Goal: Task Accomplishment & Management: Manage account settings

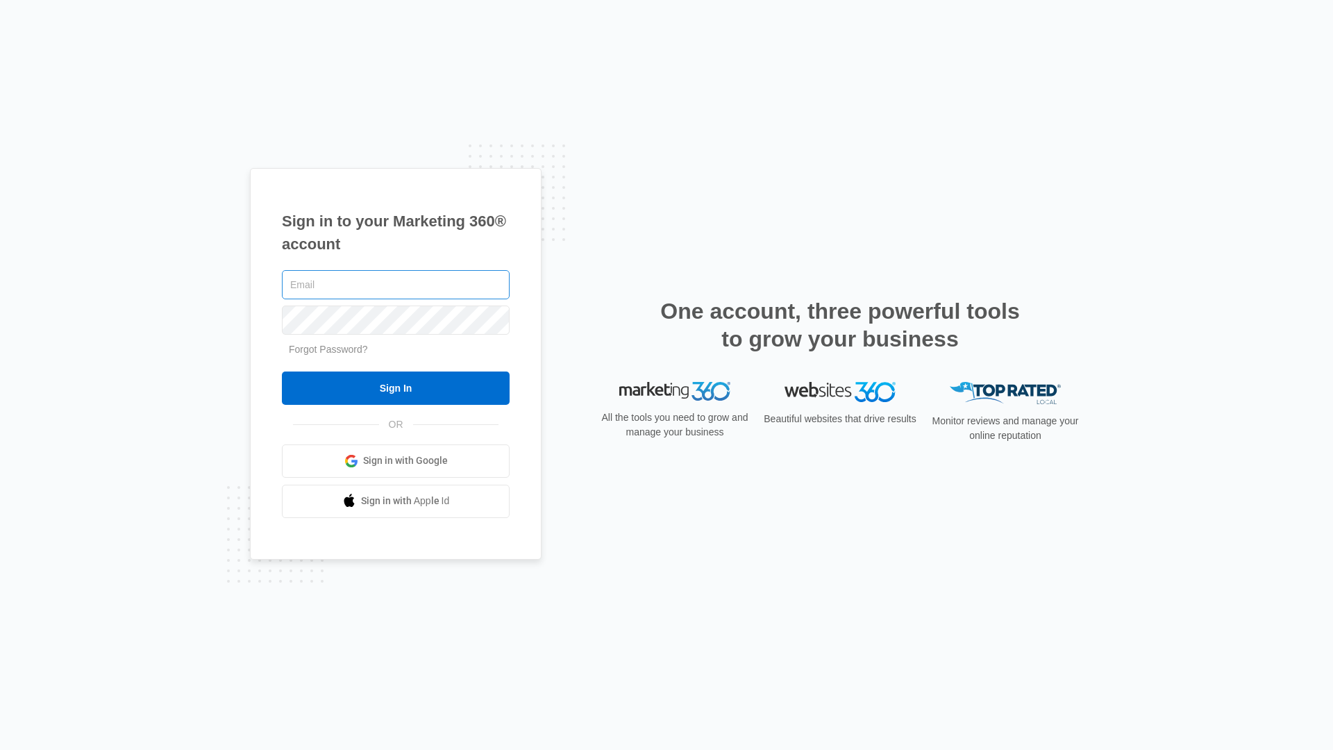
click at [358, 288] on input "text" at bounding box center [396, 284] width 228 height 29
type input "[EMAIL_ADDRESS][DOMAIN_NAME]"
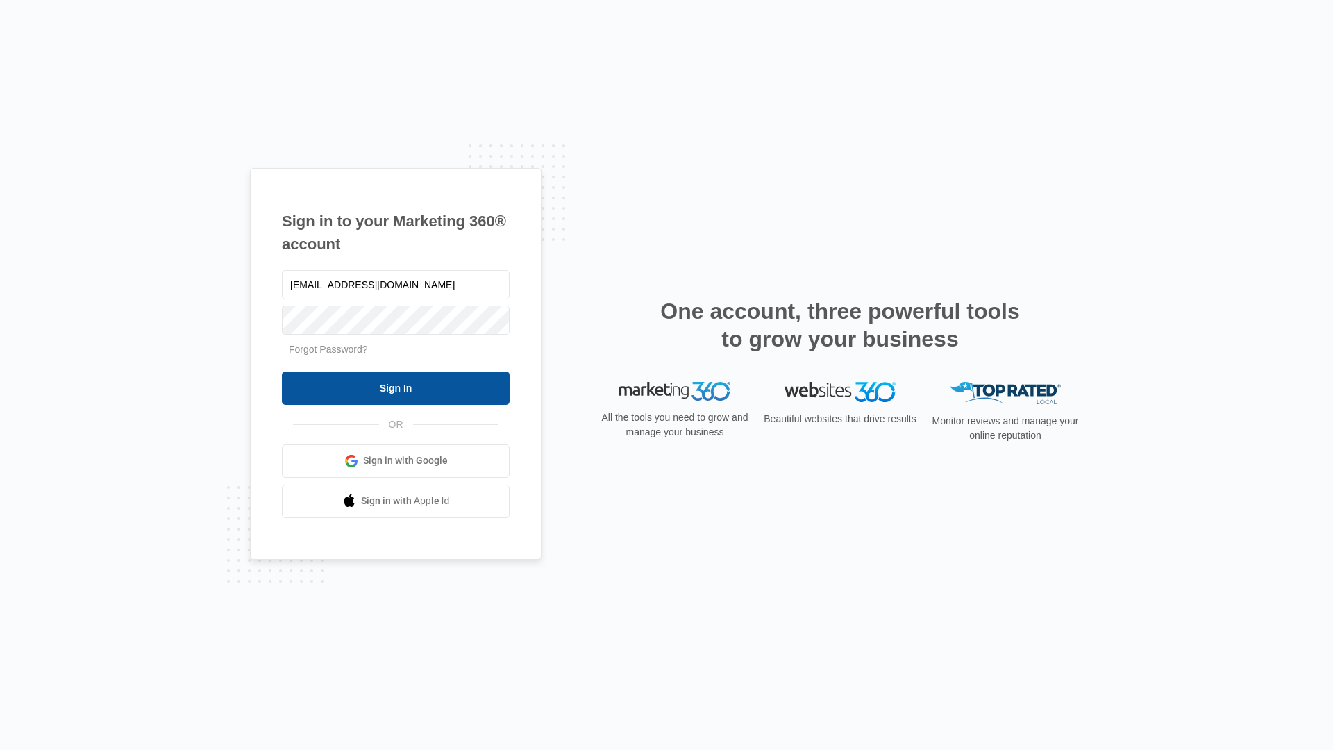
click at [405, 385] on input "Sign In" at bounding box center [396, 387] width 228 height 33
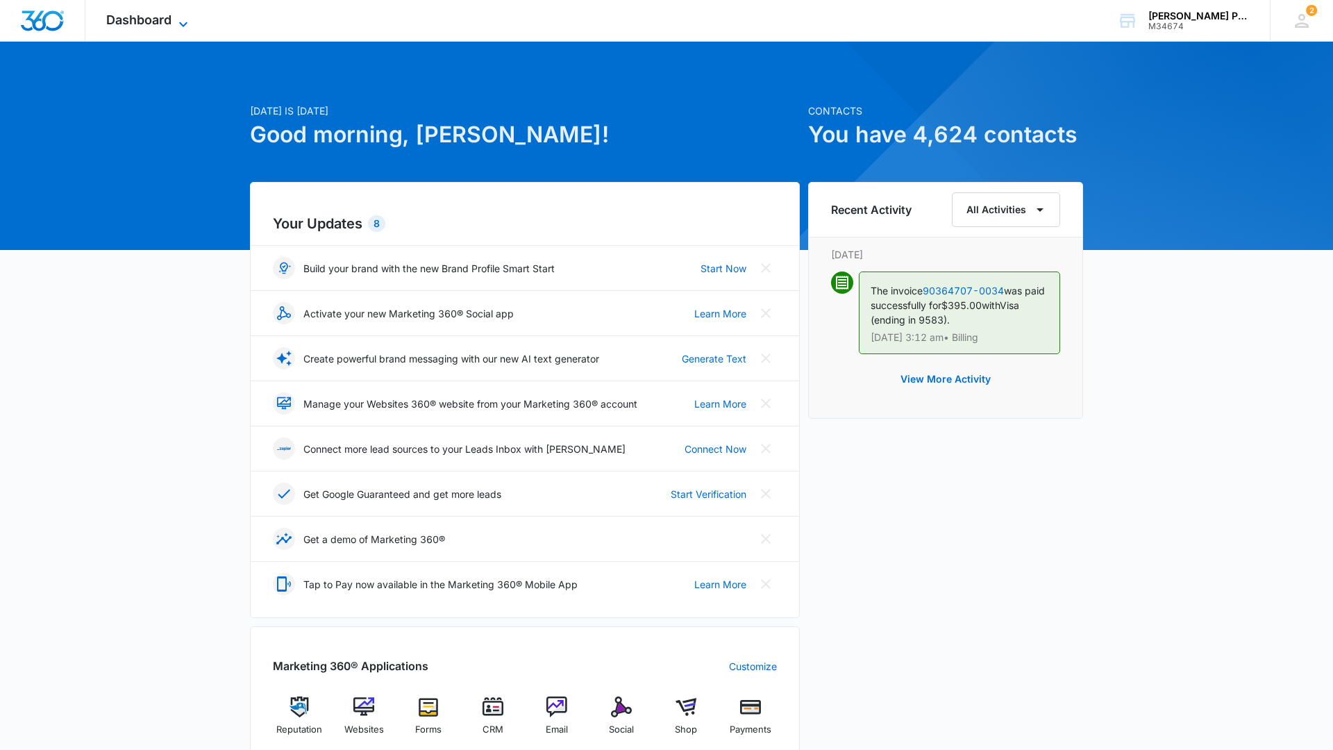
click at [180, 24] on icon at bounding box center [183, 24] width 17 height 17
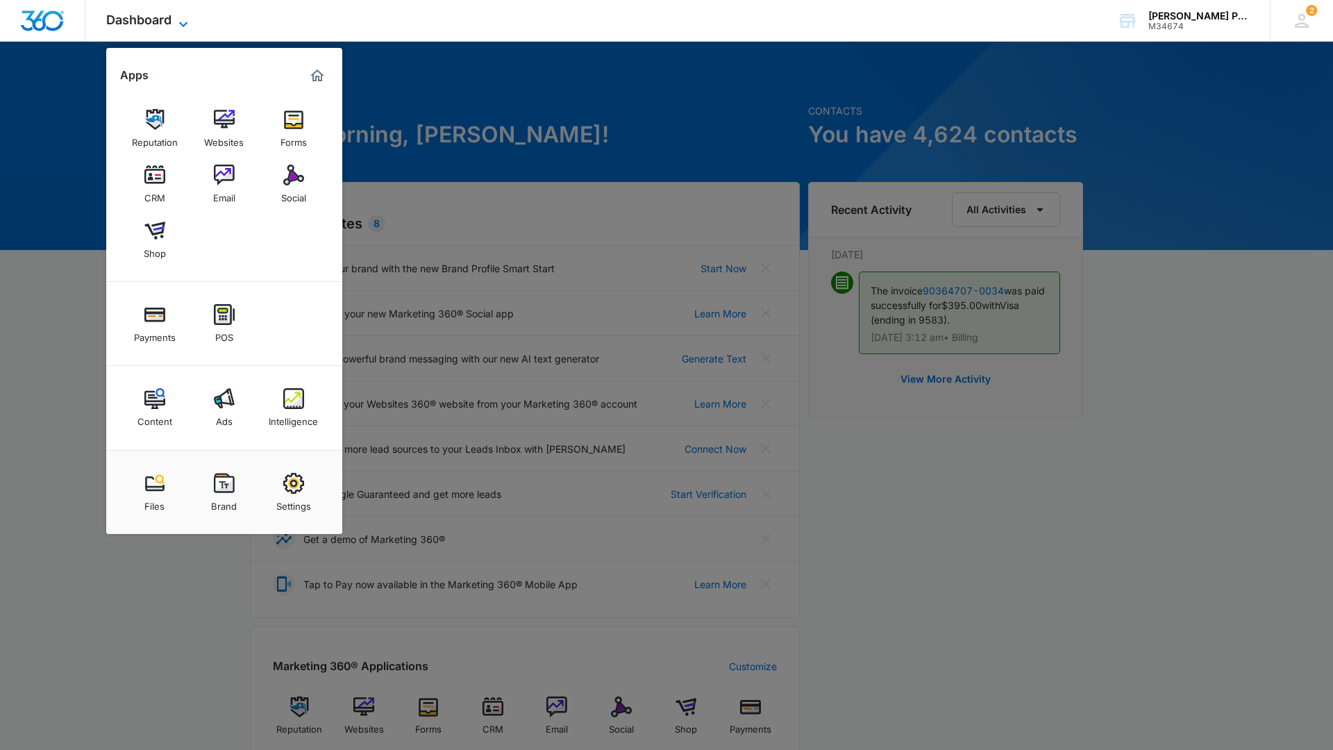
click at [180, 24] on icon at bounding box center [183, 24] width 17 height 17
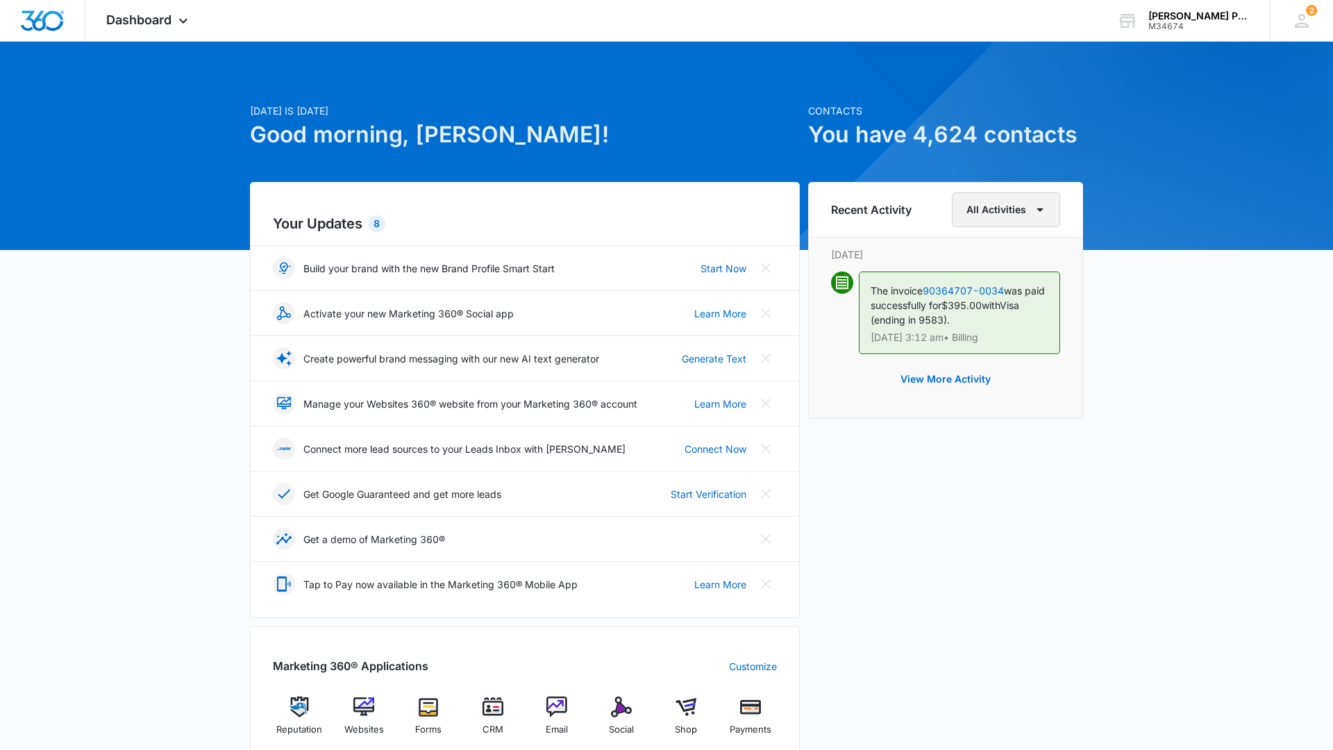
click at [986, 213] on button "All Activities" at bounding box center [1006, 209] width 108 height 35
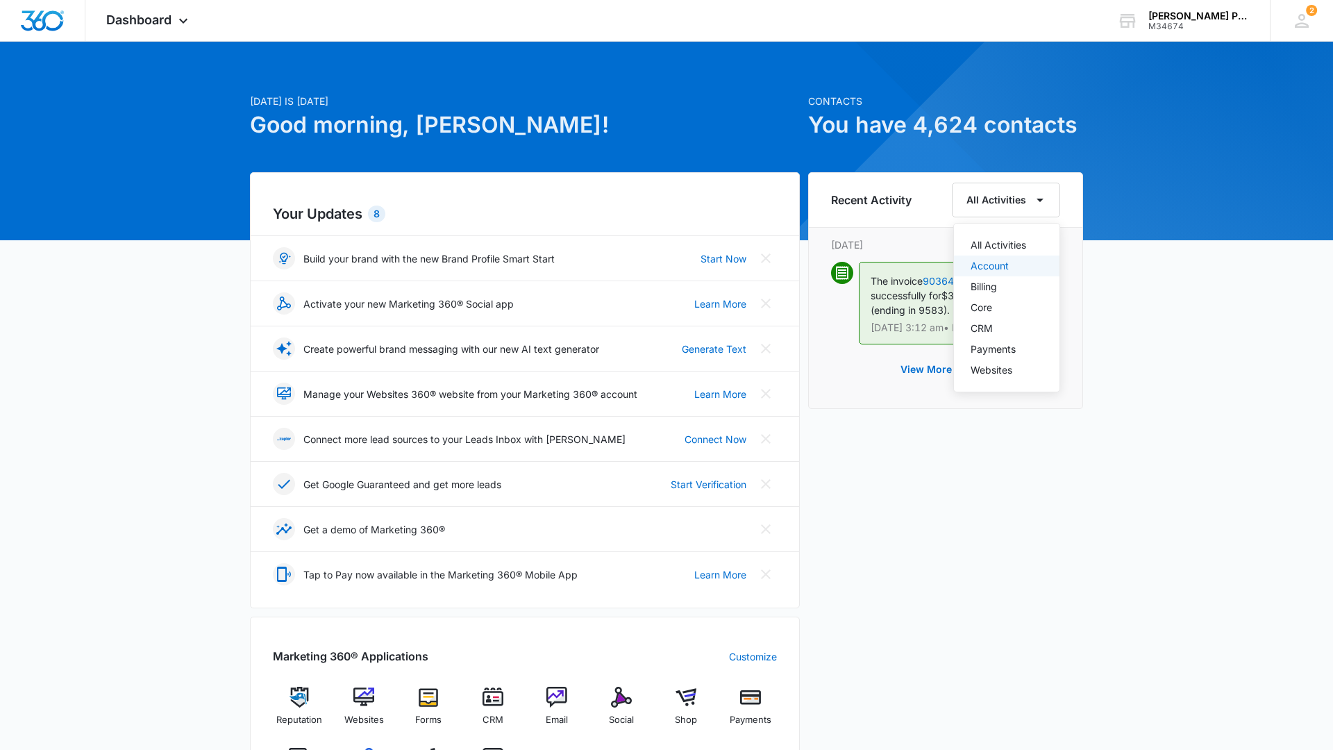
scroll to position [10, 0]
click at [1015, 269] on div "Account" at bounding box center [999, 266] width 56 height 10
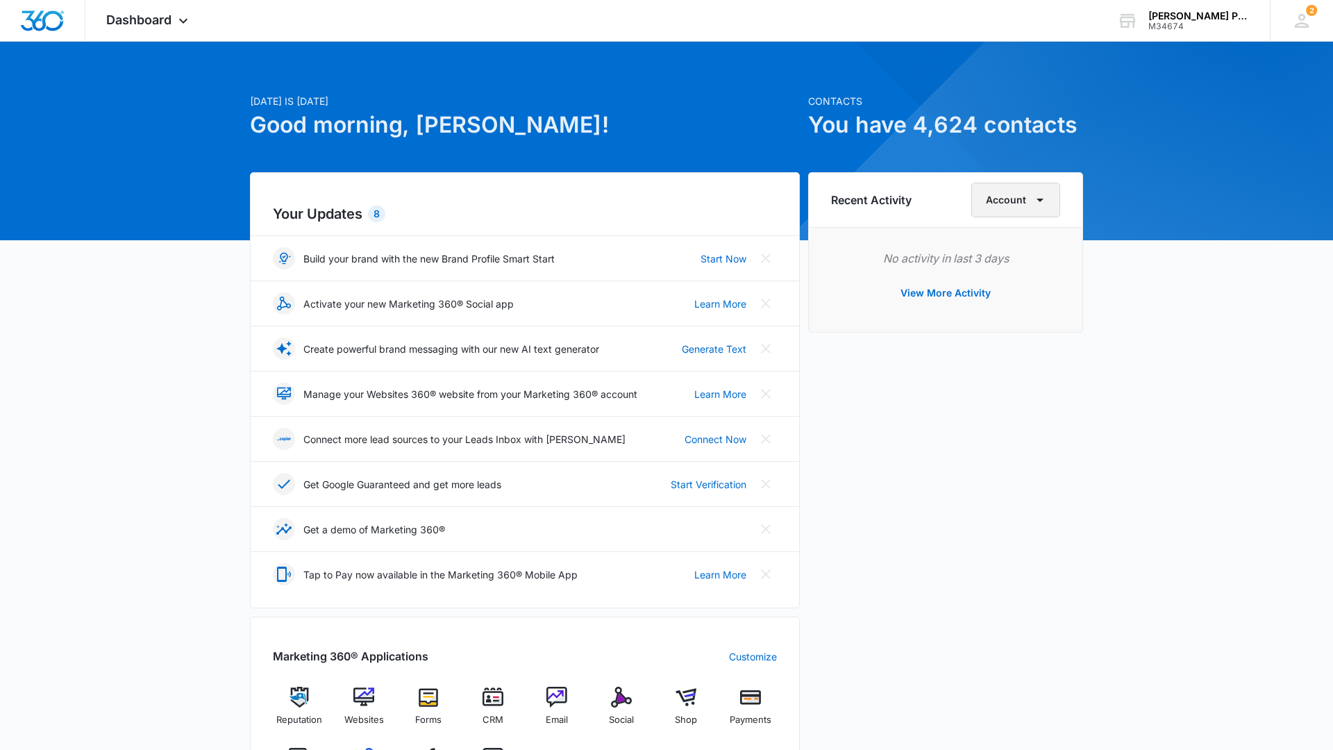
click at [1020, 199] on button "Account" at bounding box center [1015, 200] width 89 height 35
click at [1009, 292] on button "Billing" at bounding box center [1026, 286] width 106 height 21
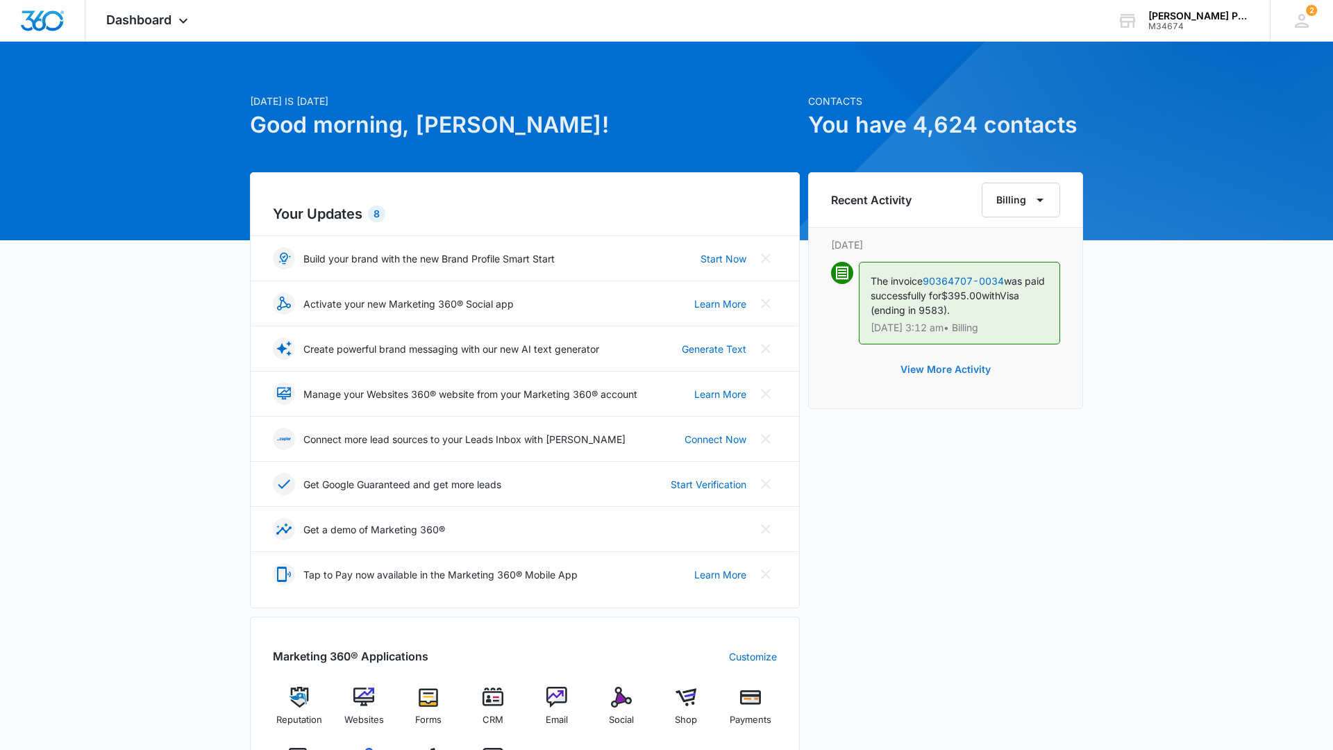
click at [982, 365] on button "View More Activity" at bounding box center [946, 369] width 118 height 33
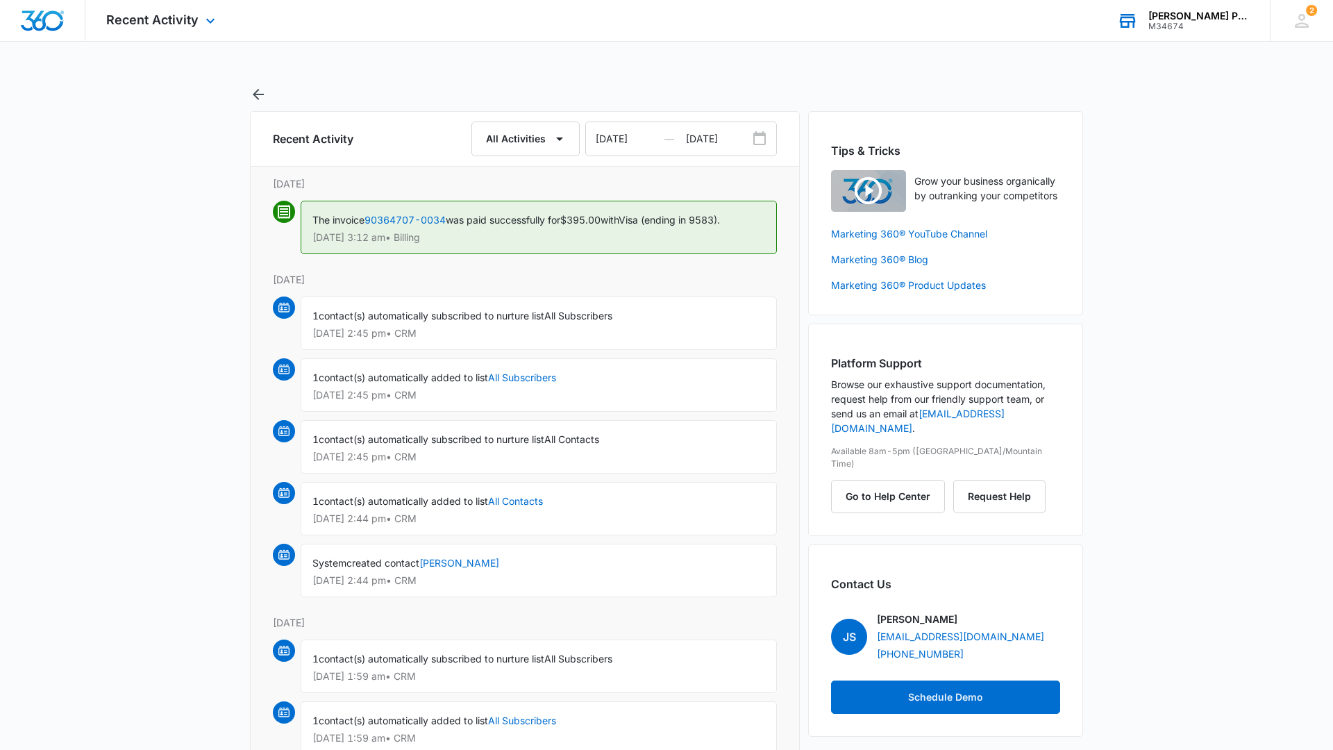
click at [1203, 28] on div "M34674" at bounding box center [1198, 27] width 101 height 10
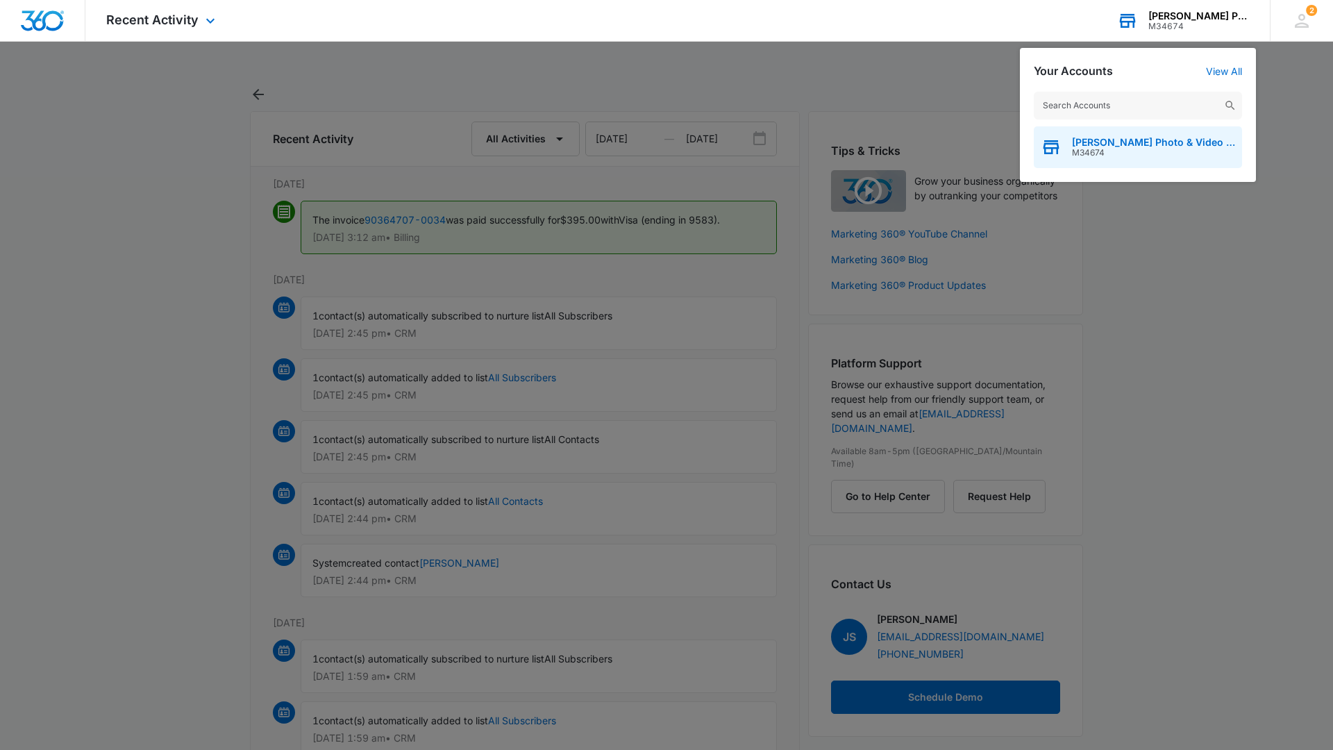
click at [1106, 144] on span "[PERSON_NAME] Photo & Video Solutions" at bounding box center [1153, 142] width 163 height 11
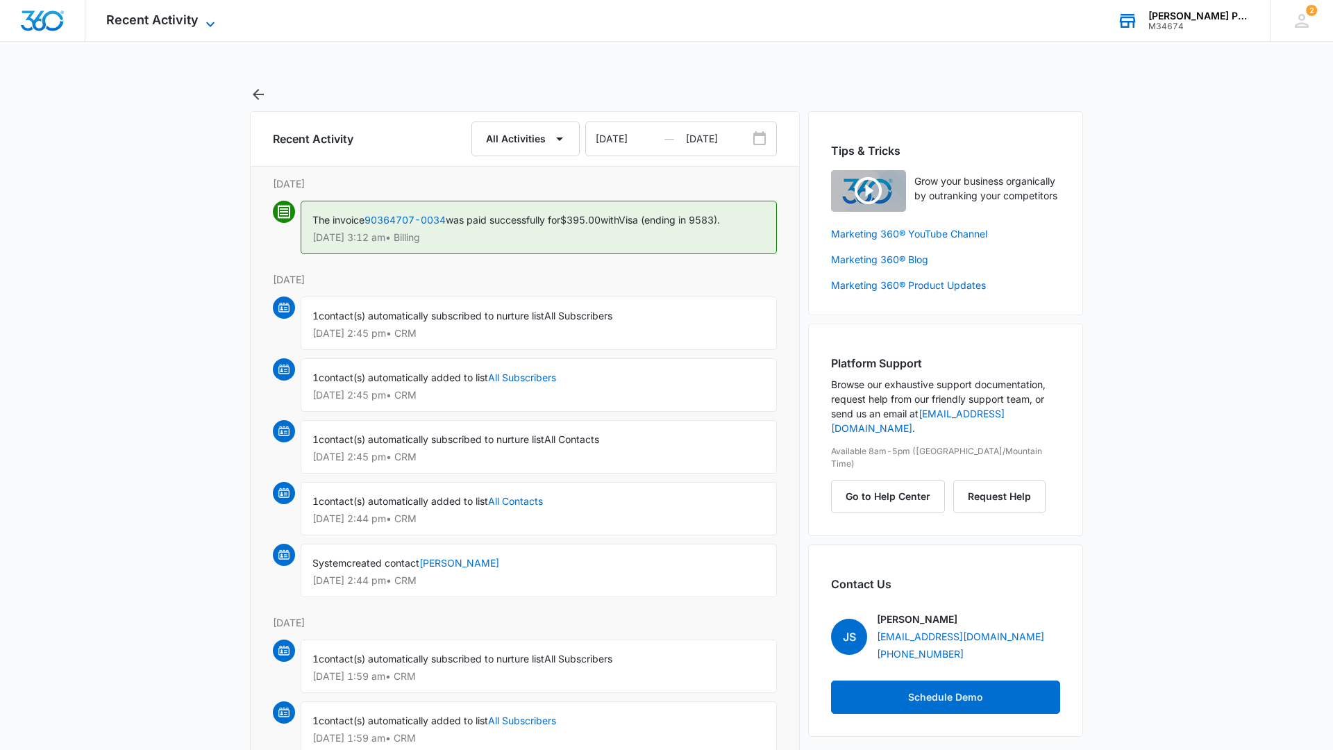
click at [139, 15] on span "Recent Activity" at bounding box center [152, 19] width 92 height 15
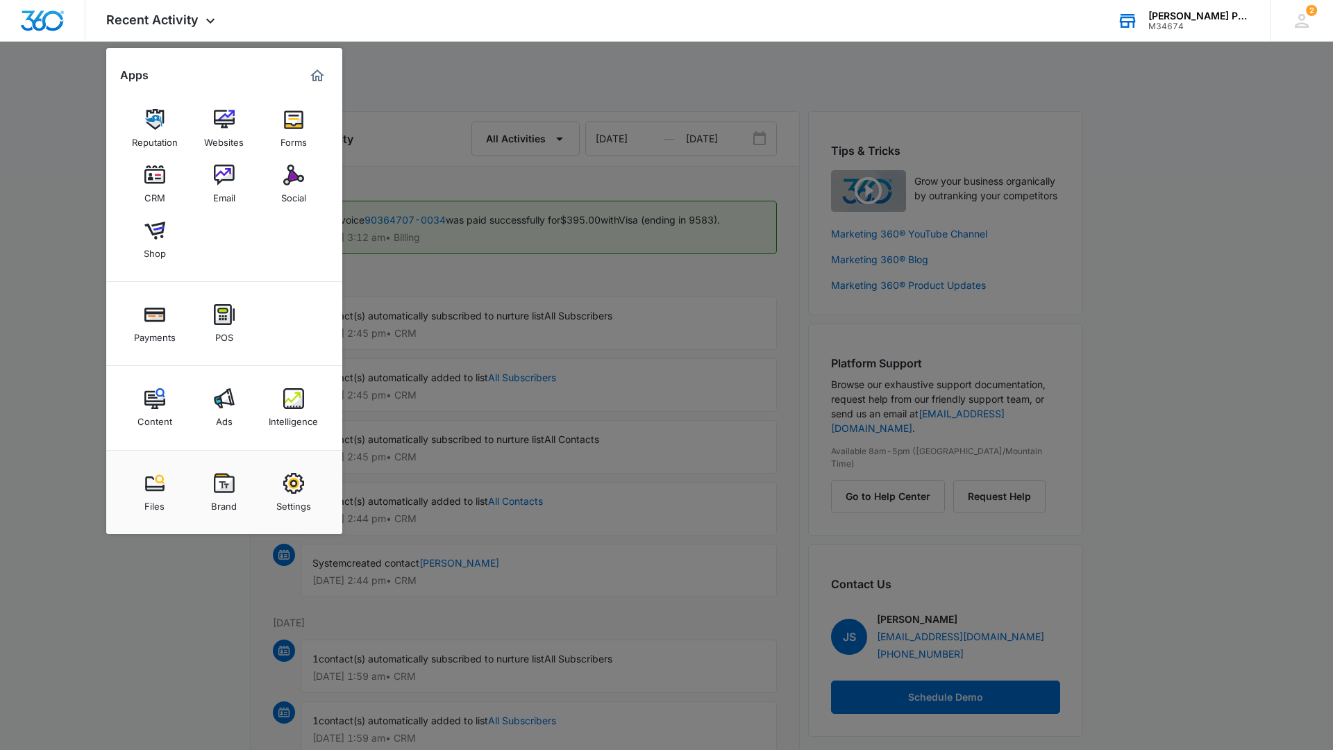
click at [53, 276] on div at bounding box center [666, 375] width 1333 height 750
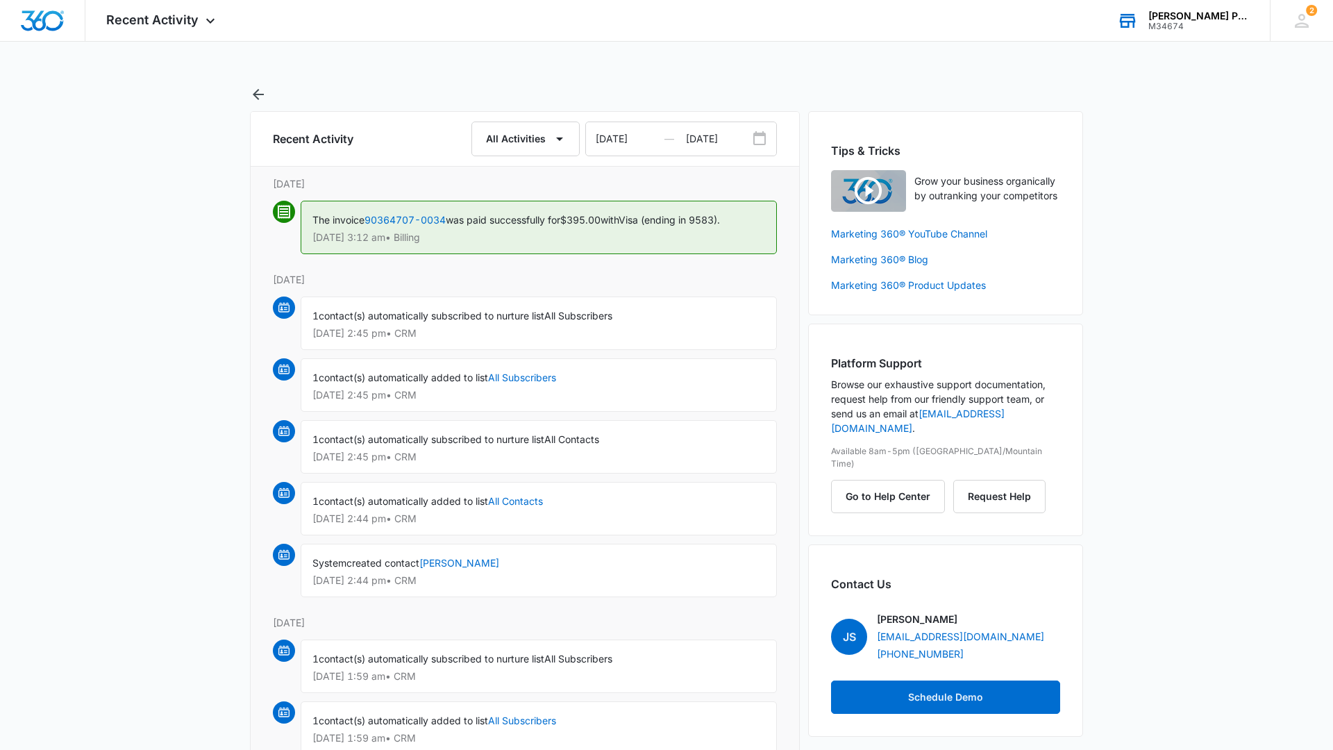
click at [1172, 19] on div "[PERSON_NAME] Photo & Video Solutions" at bounding box center [1198, 15] width 101 height 11
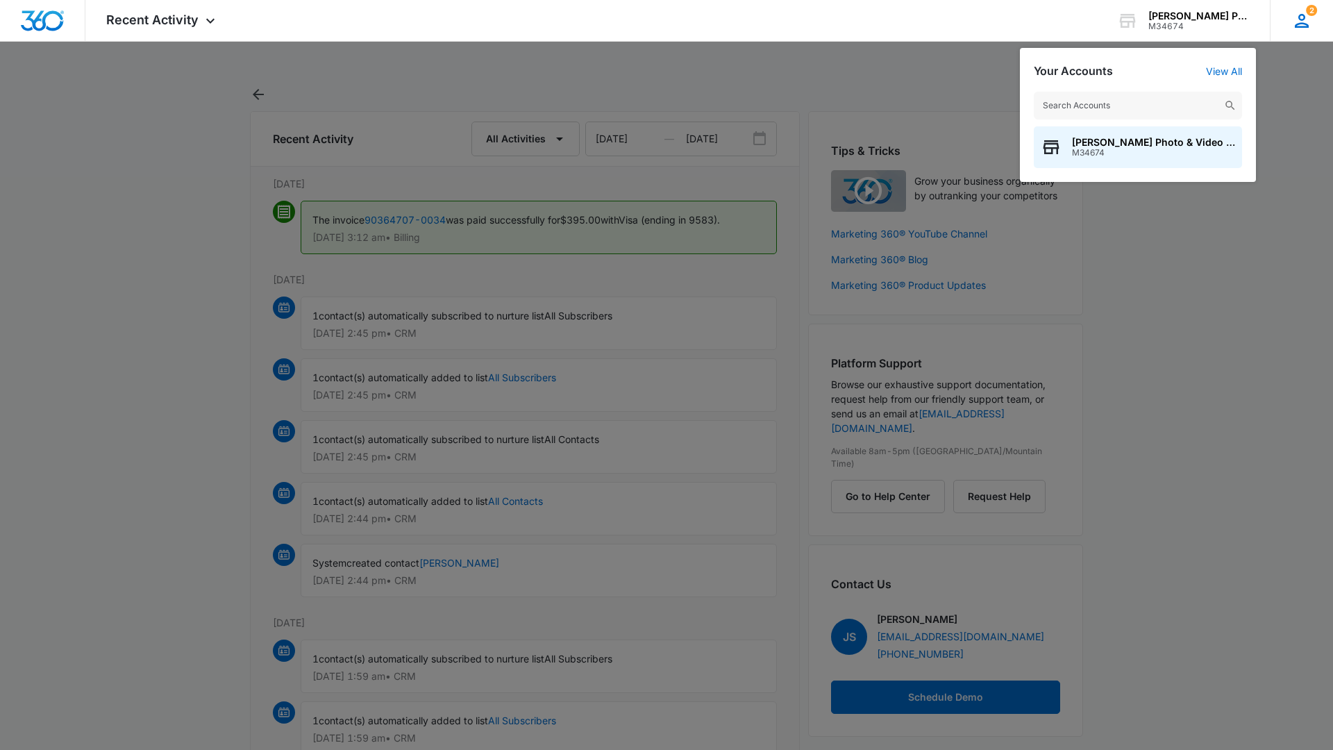
click at [1307, 13] on span "2" at bounding box center [1311, 10] width 11 height 11
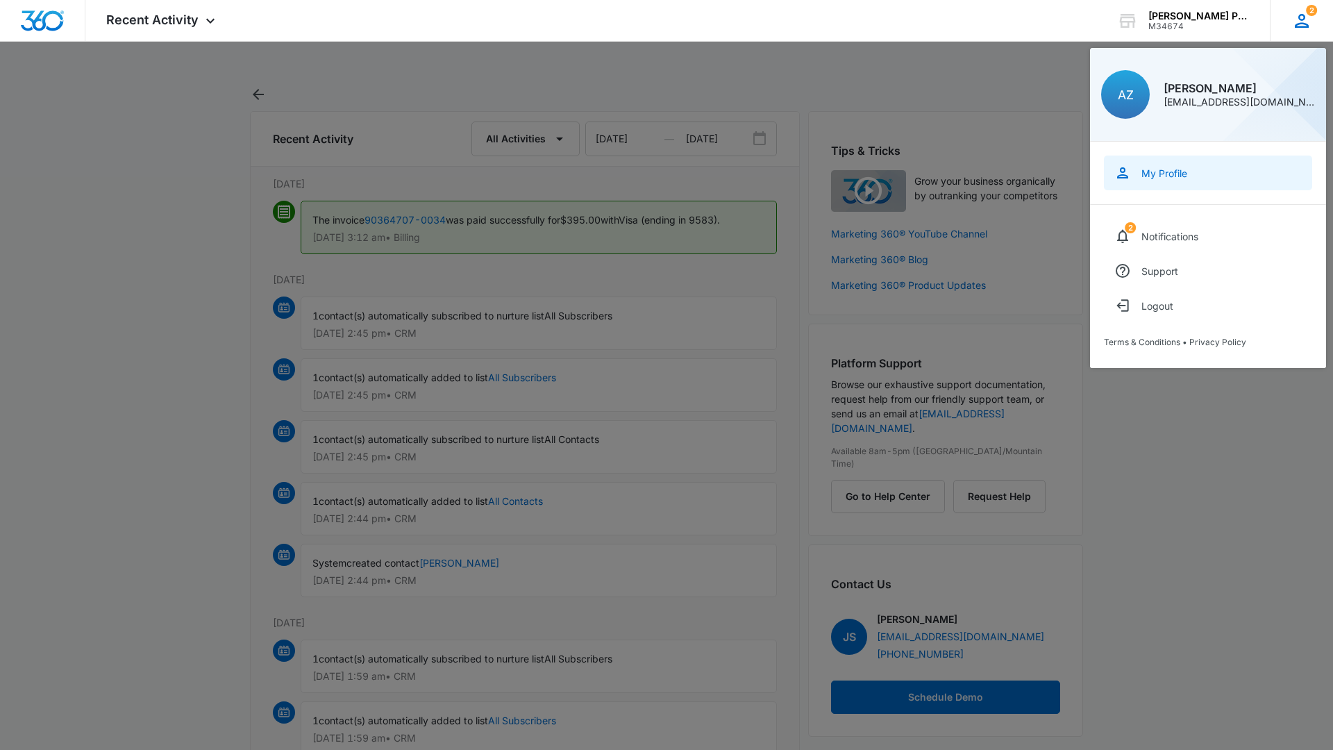
click at [1160, 174] on div "My Profile" at bounding box center [1164, 173] width 46 height 12
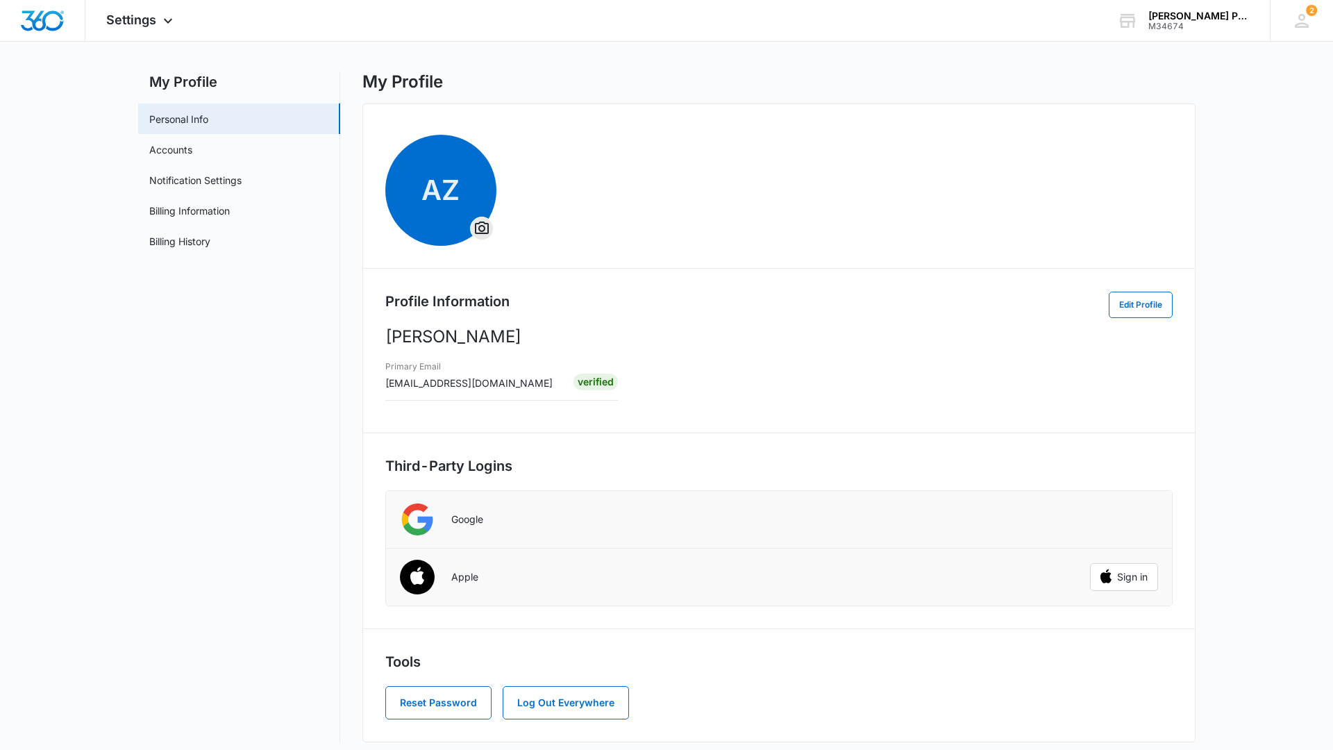
scroll to position [14, 0]
click at [201, 210] on link "Billing Information" at bounding box center [189, 211] width 81 height 15
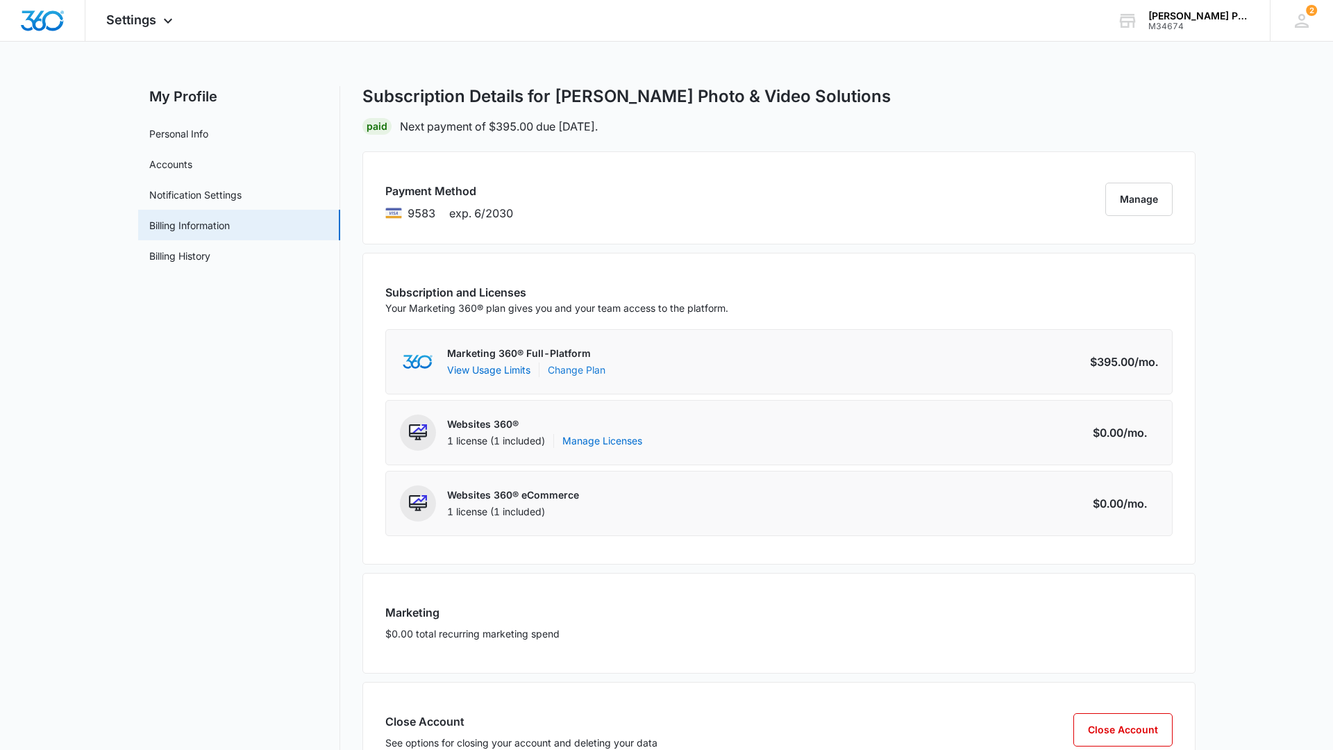
click at [569, 370] on link "Change Plan" at bounding box center [577, 369] width 58 height 15
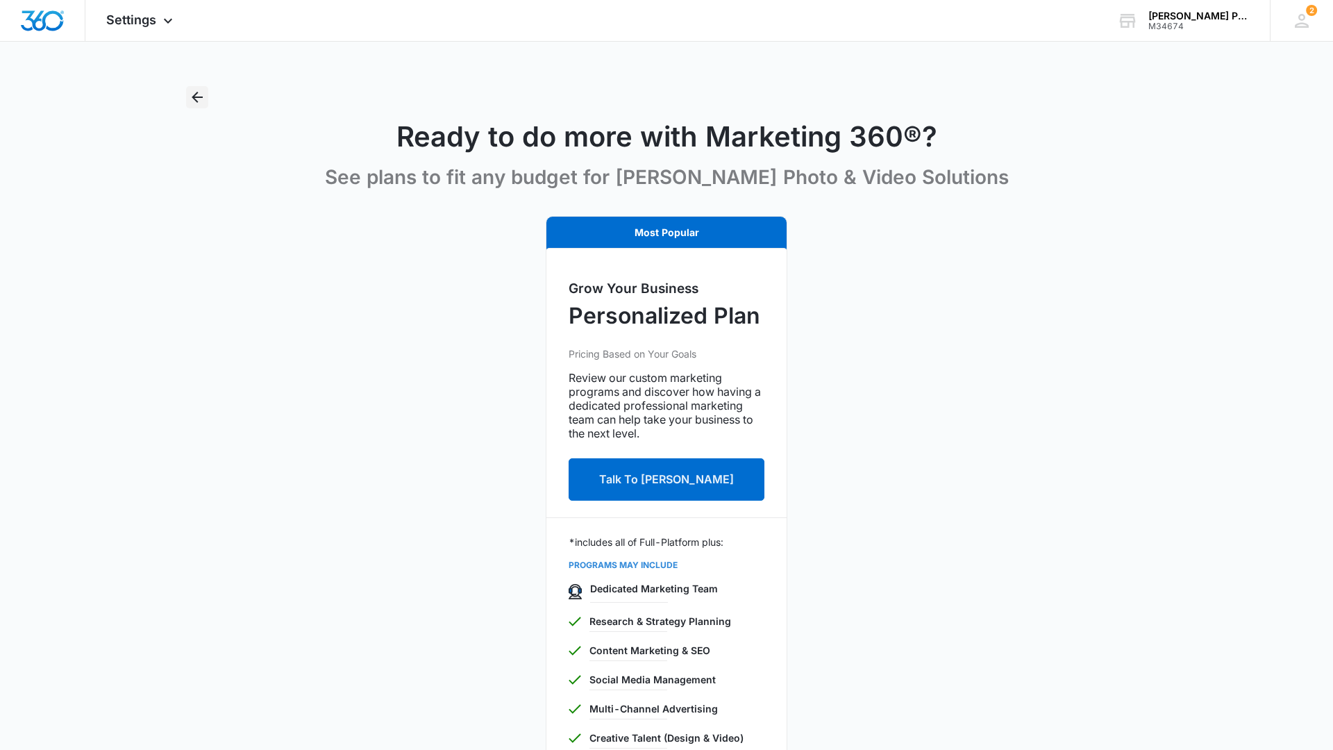
click at [197, 94] on icon "Back" at bounding box center [197, 97] width 11 height 11
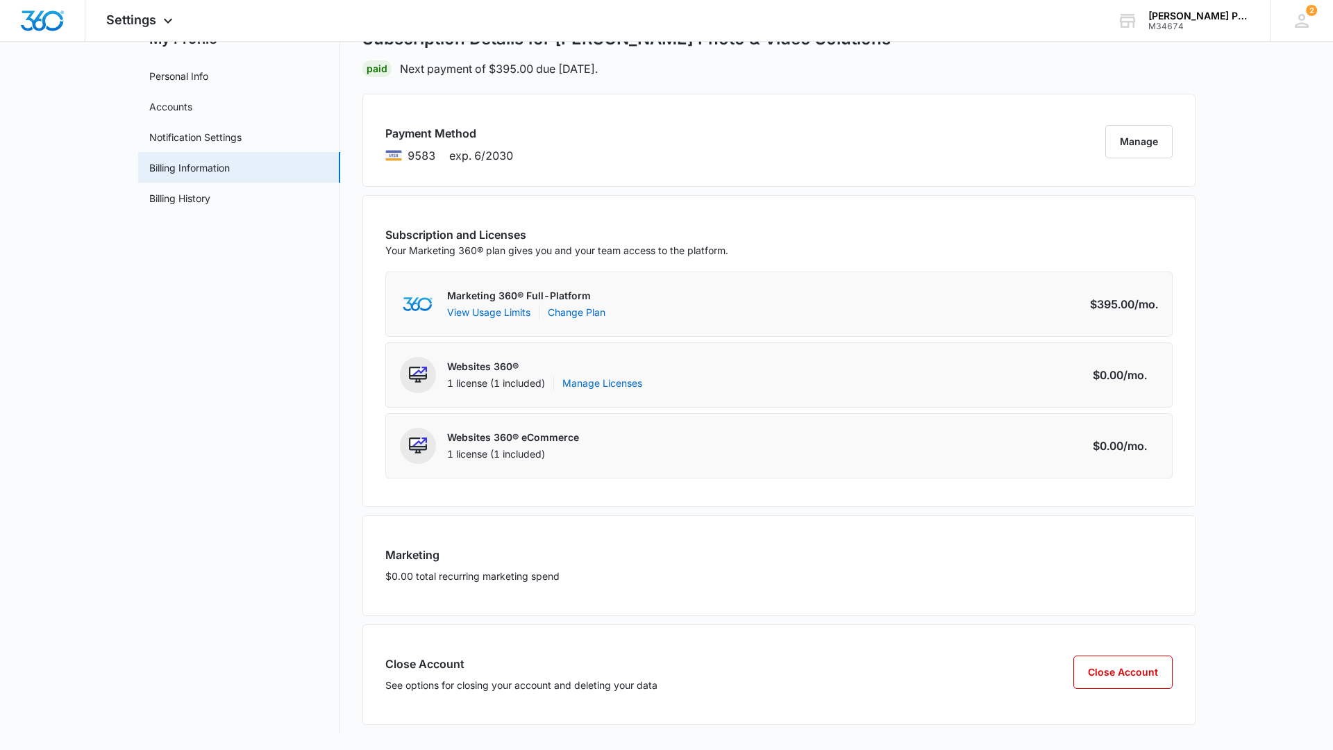
scroll to position [58, 0]
click at [1144, 126] on button "Manage" at bounding box center [1138, 141] width 67 height 33
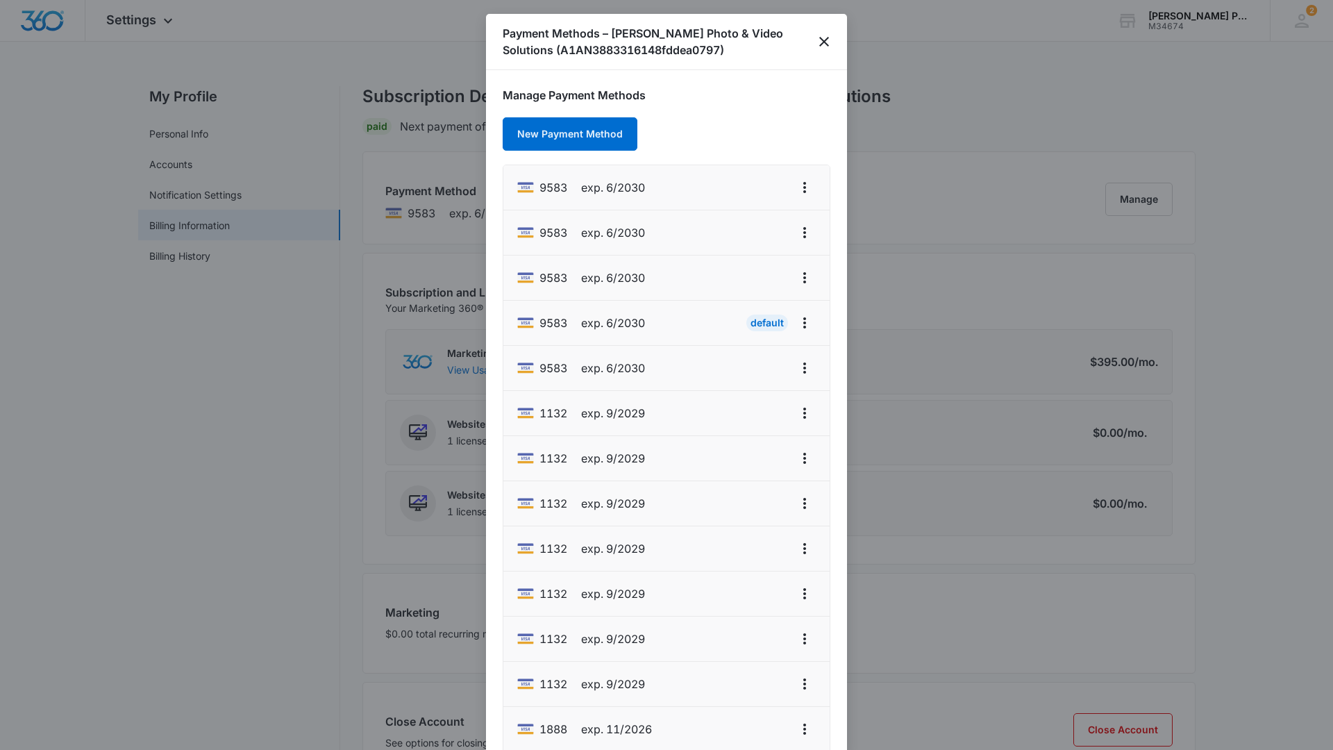
scroll to position [0, 0]
click at [828, 42] on icon "close" at bounding box center [824, 41] width 17 height 17
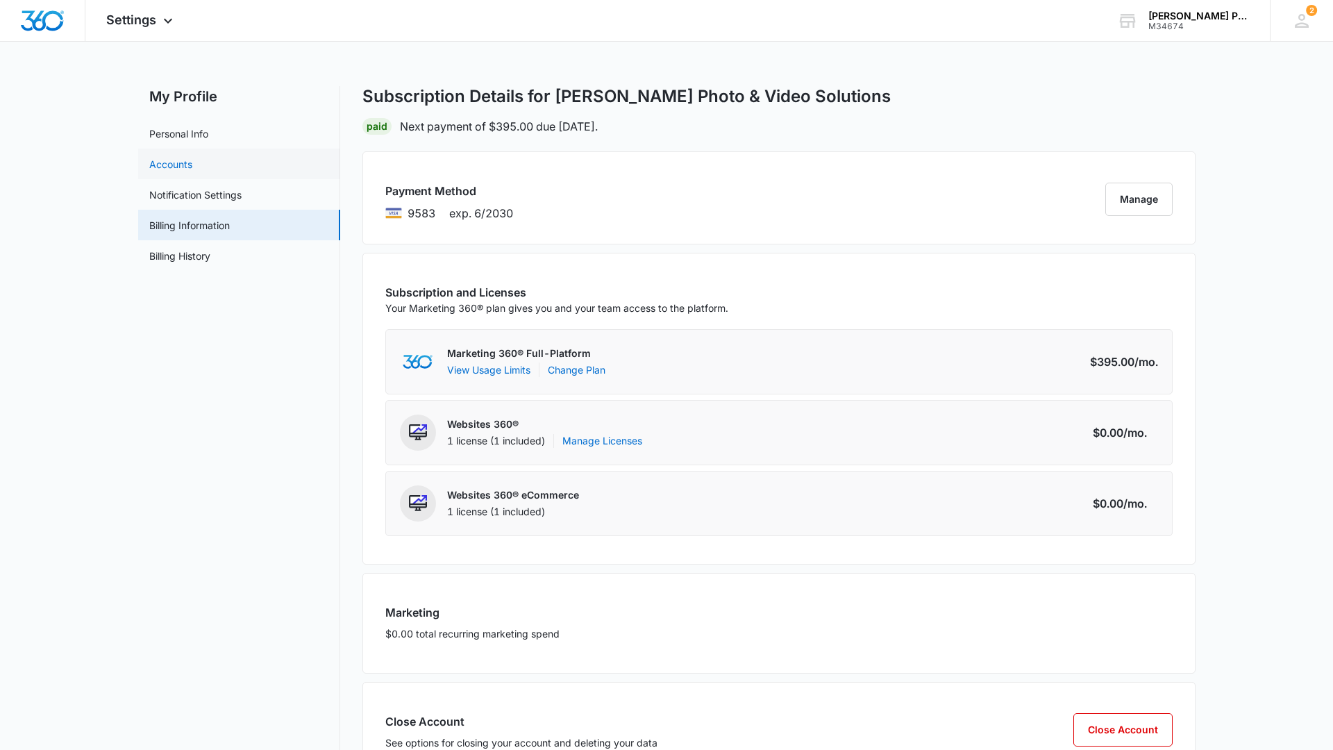
click at [192, 157] on link "Accounts" at bounding box center [170, 164] width 43 height 15
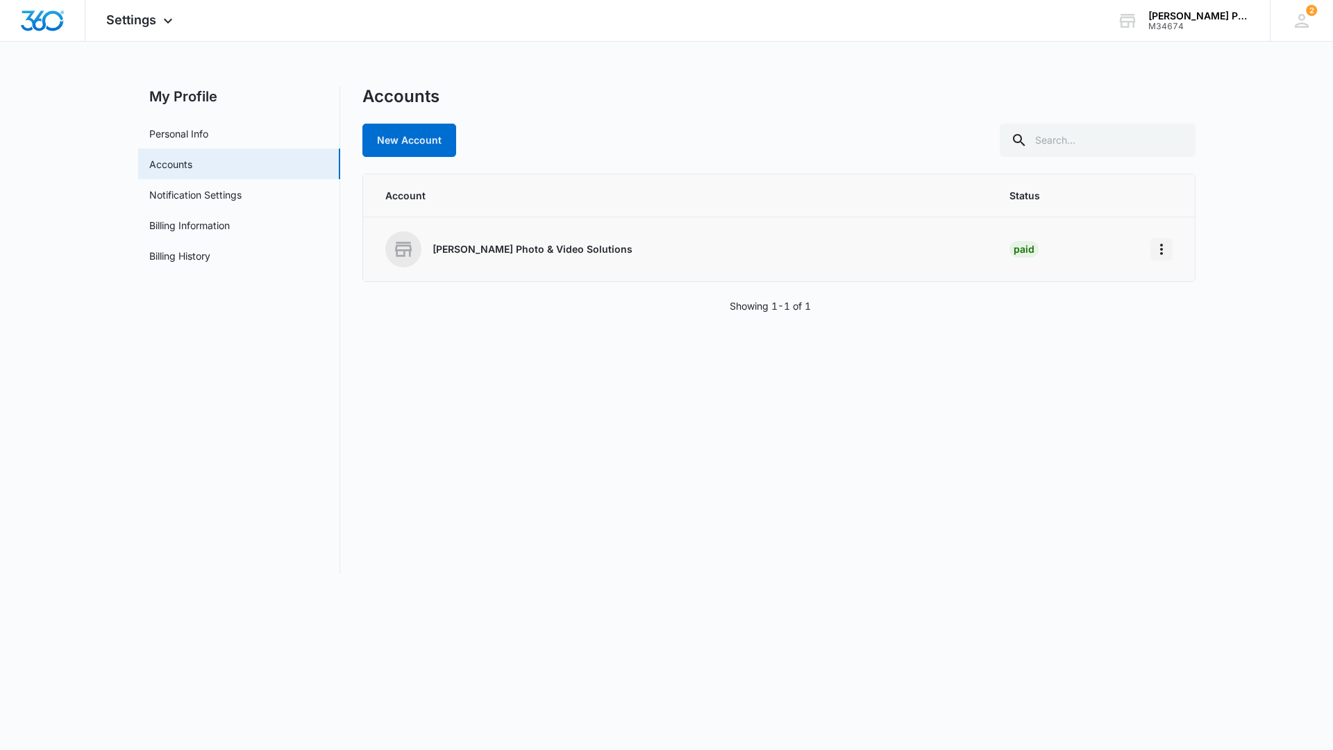
click at [1165, 253] on icon "Home" at bounding box center [1161, 249] width 17 height 17
click at [1188, 286] on div "Go to Dashboard" at bounding box center [1206, 288] width 77 height 10
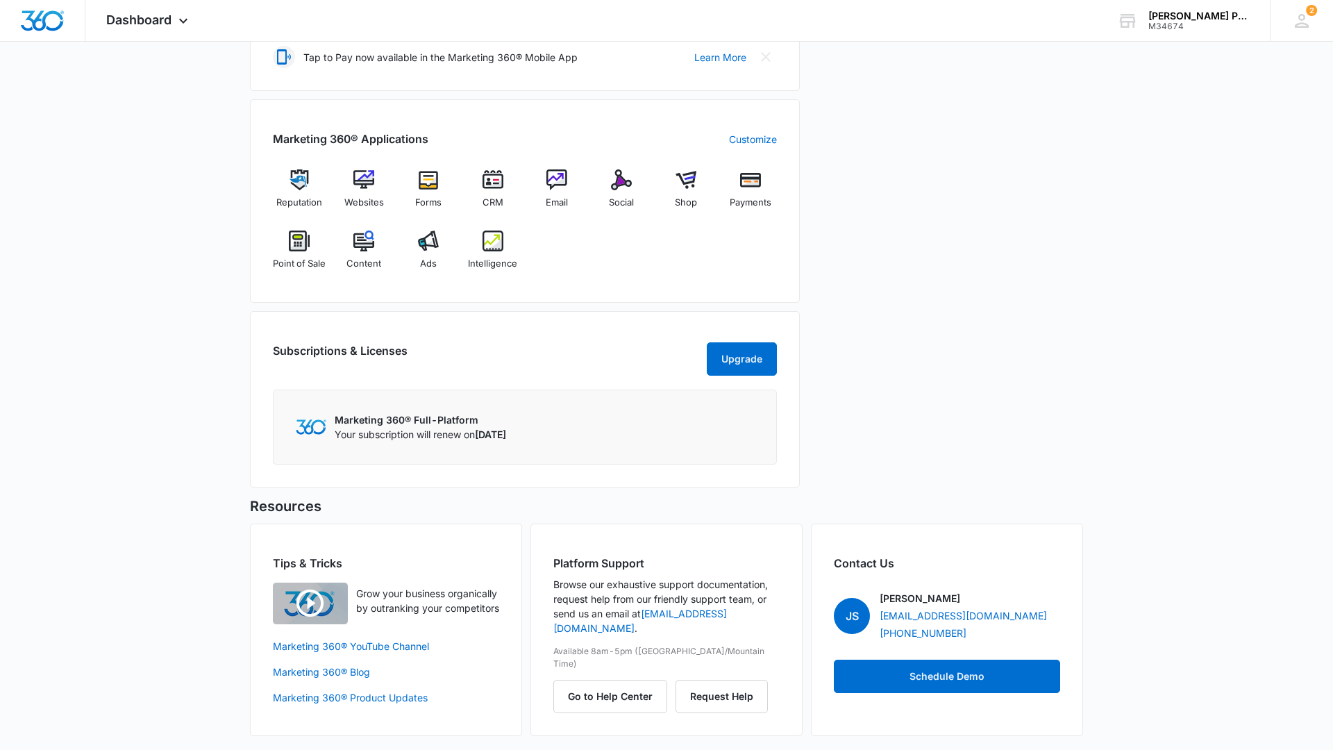
scroll to position [527, 0]
click at [735, 376] on button "Upgrade" at bounding box center [742, 358] width 70 height 33
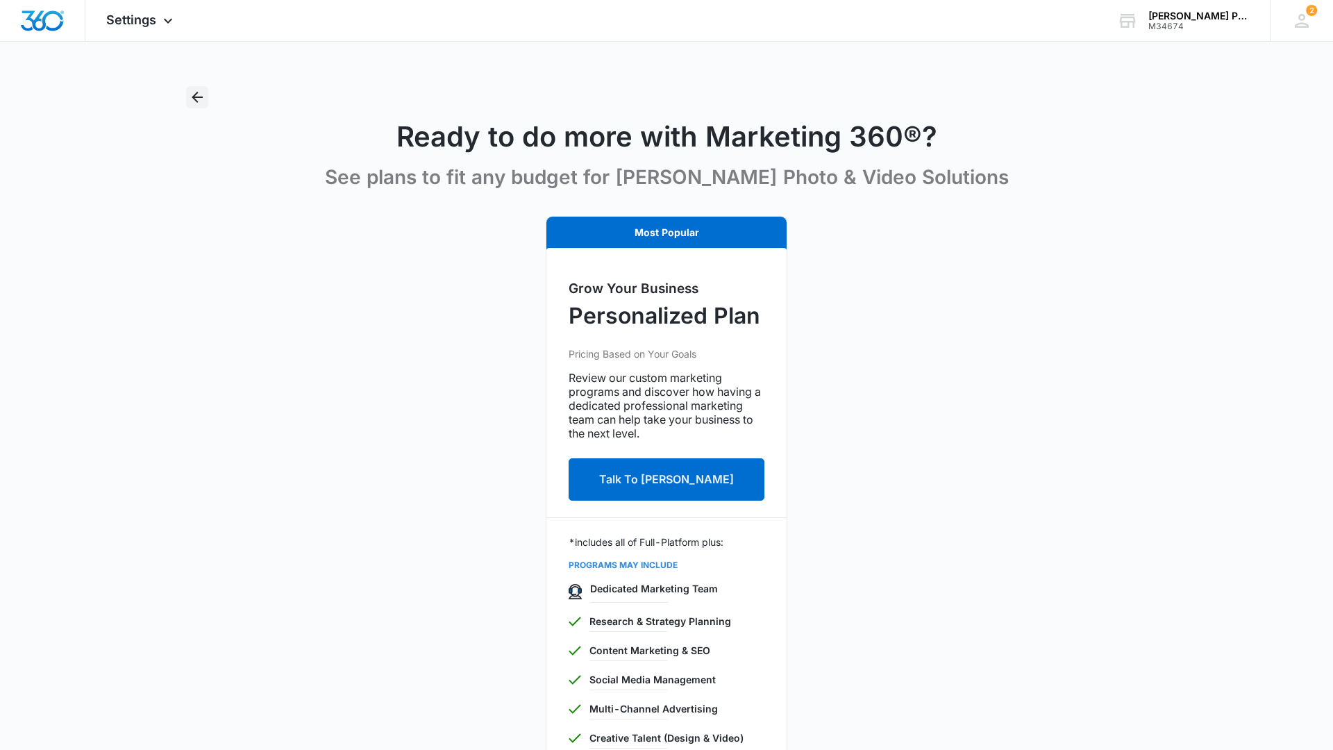
click at [192, 94] on icon "Back" at bounding box center [197, 97] width 17 height 17
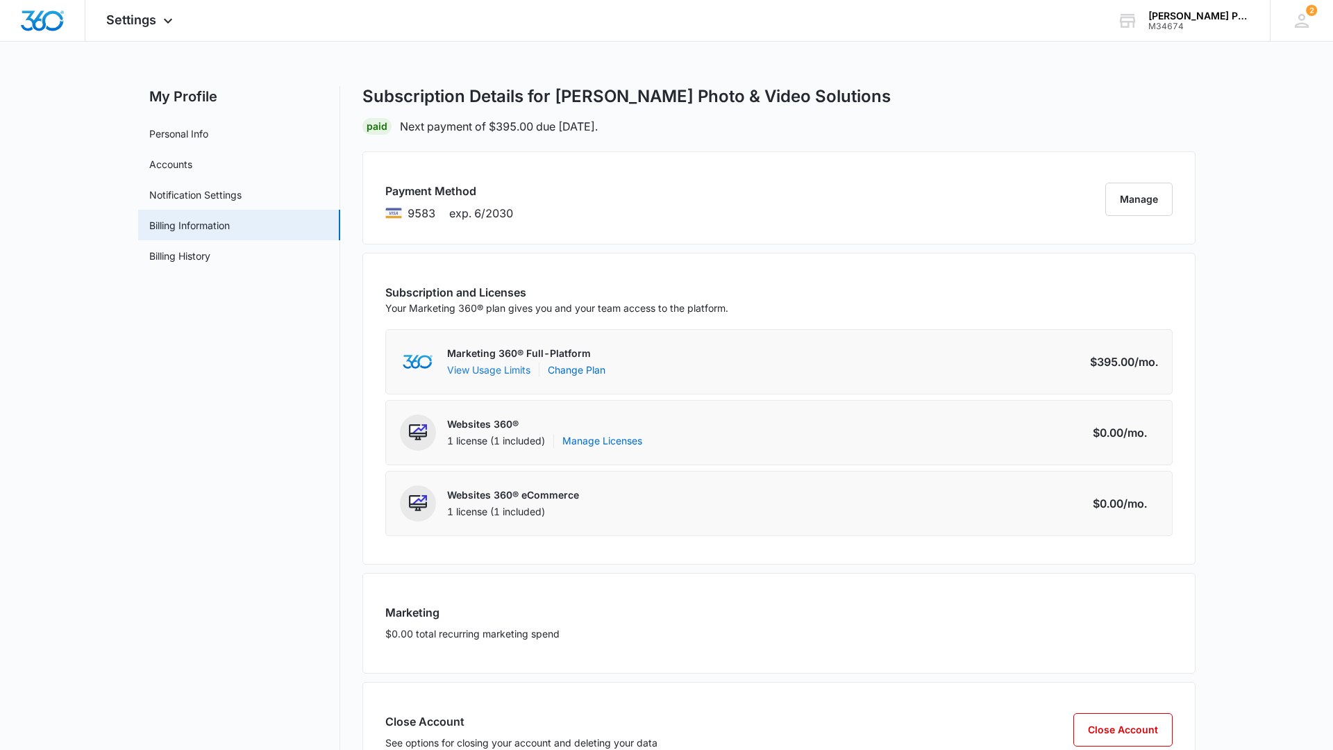
click at [508, 369] on button "View Usage Limits" at bounding box center [488, 369] width 83 height 15
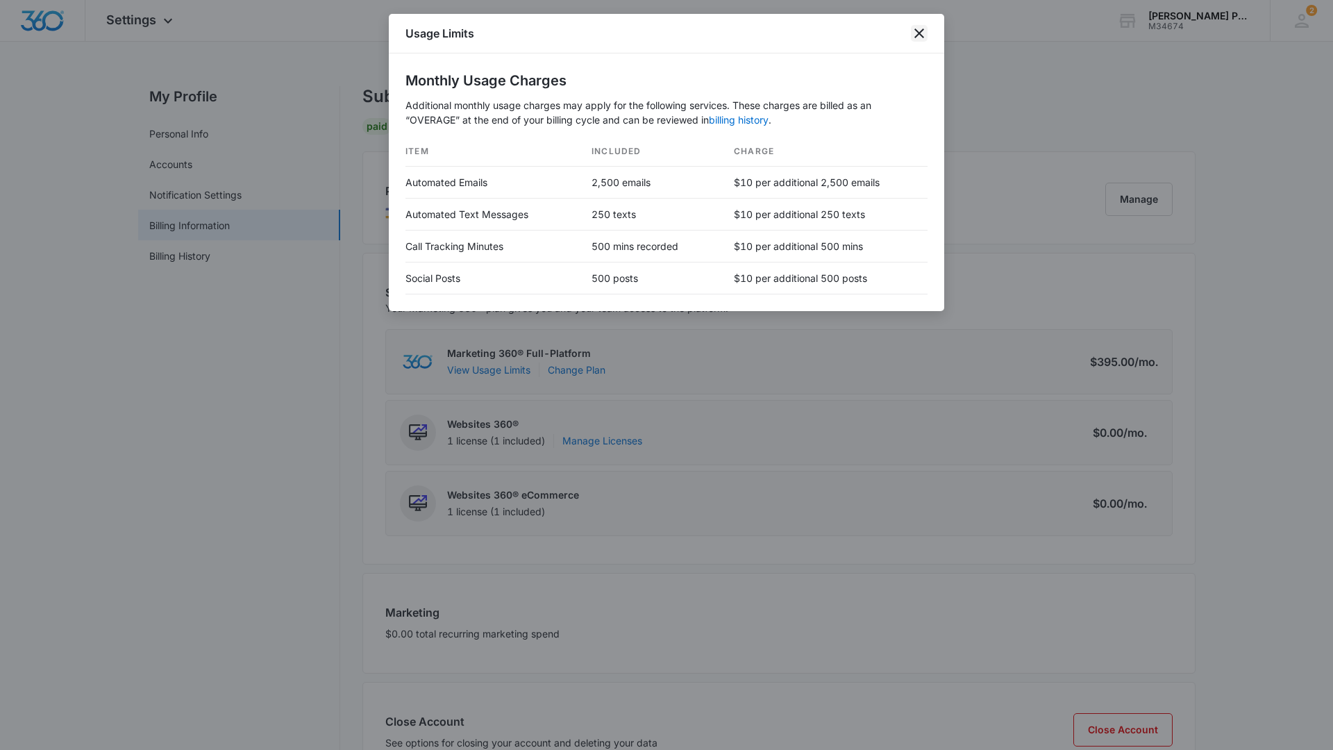
click at [926, 34] on icon "close" at bounding box center [919, 33] width 17 height 17
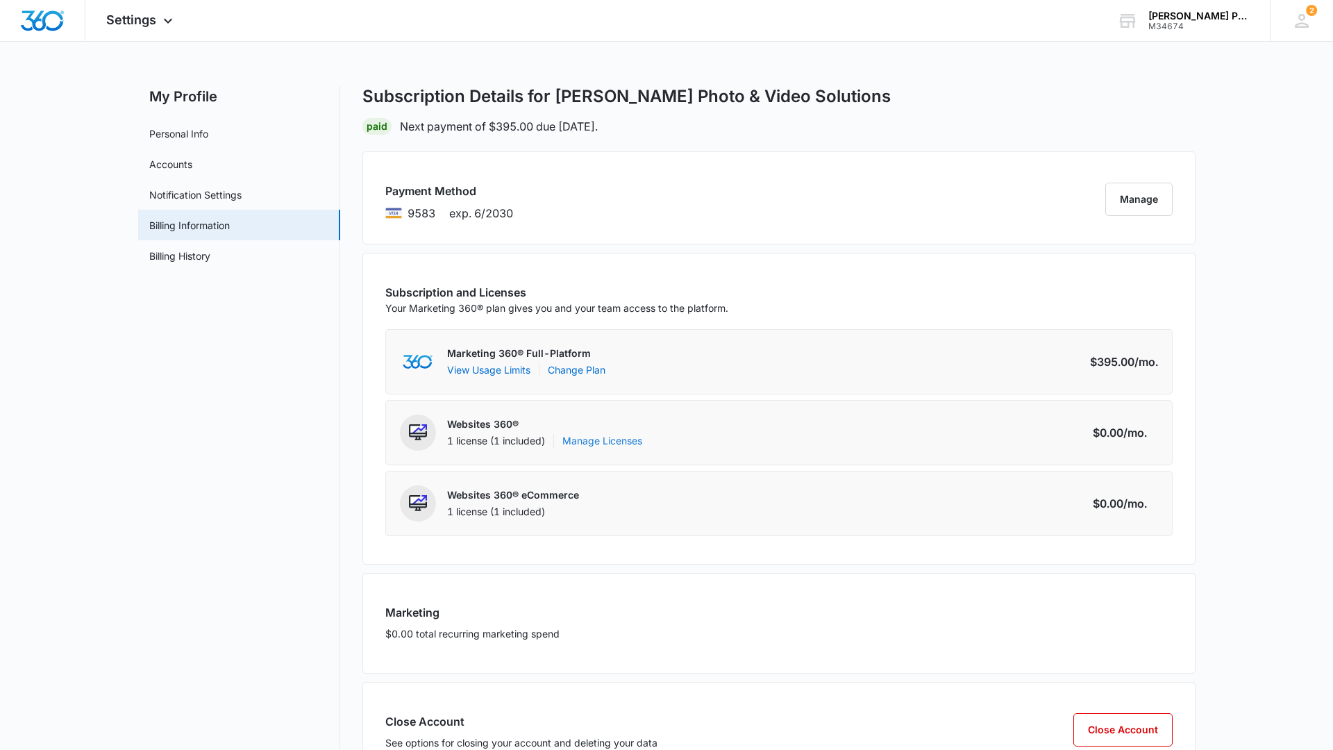
click at [587, 442] on link "Manage Licenses" at bounding box center [602, 441] width 80 height 14
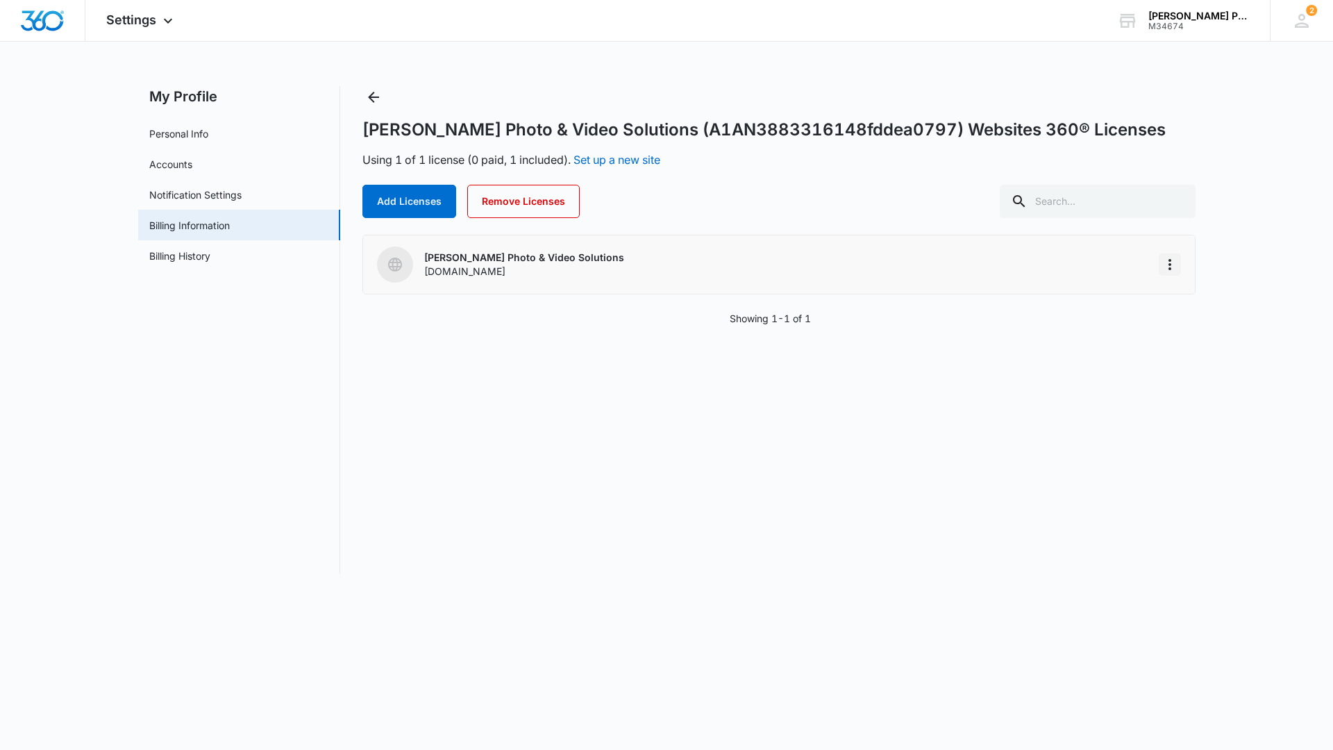
click at [1165, 259] on icon "More" at bounding box center [1170, 264] width 17 height 17
click at [192, 165] on link "Accounts" at bounding box center [170, 164] width 43 height 15
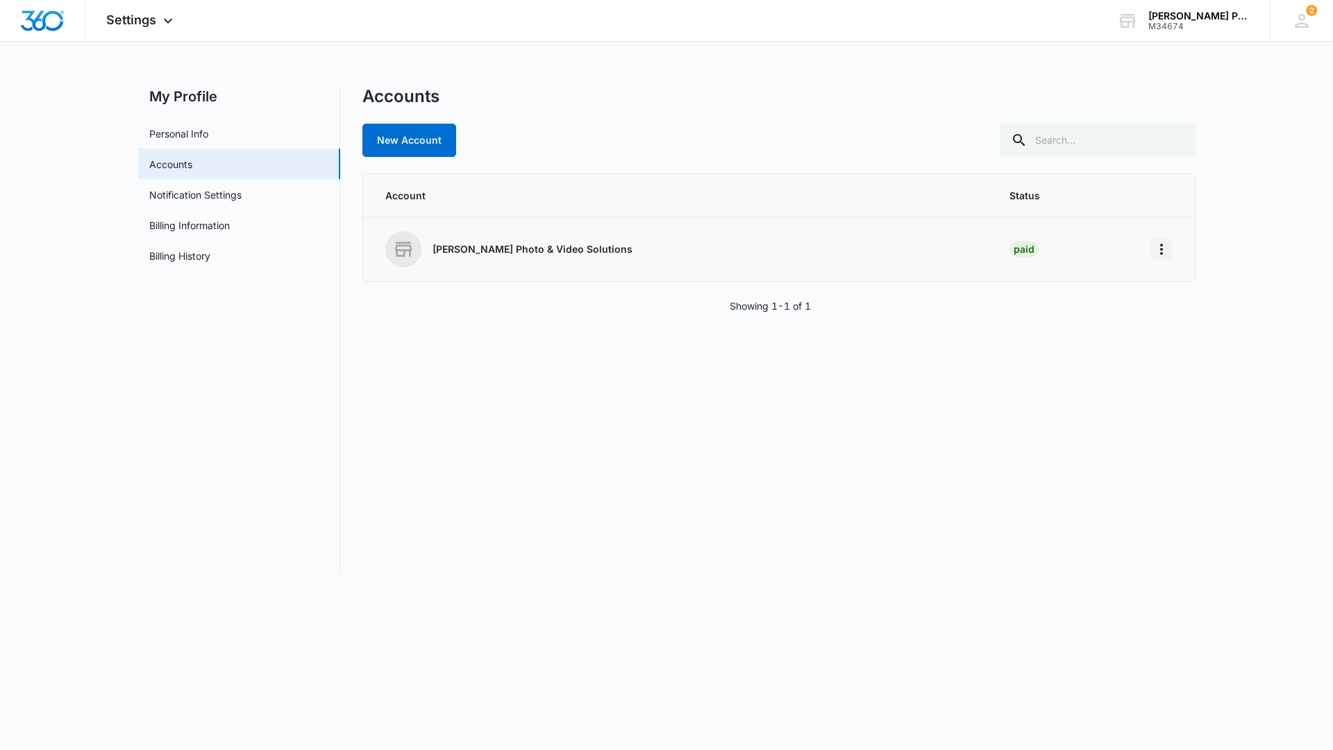
click at [1166, 251] on icon "Home" at bounding box center [1161, 249] width 17 height 17
click at [1156, 243] on icon "Home" at bounding box center [1161, 249] width 17 height 17
click at [208, 141] on link "Personal Info" at bounding box center [178, 133] width 59 height 15
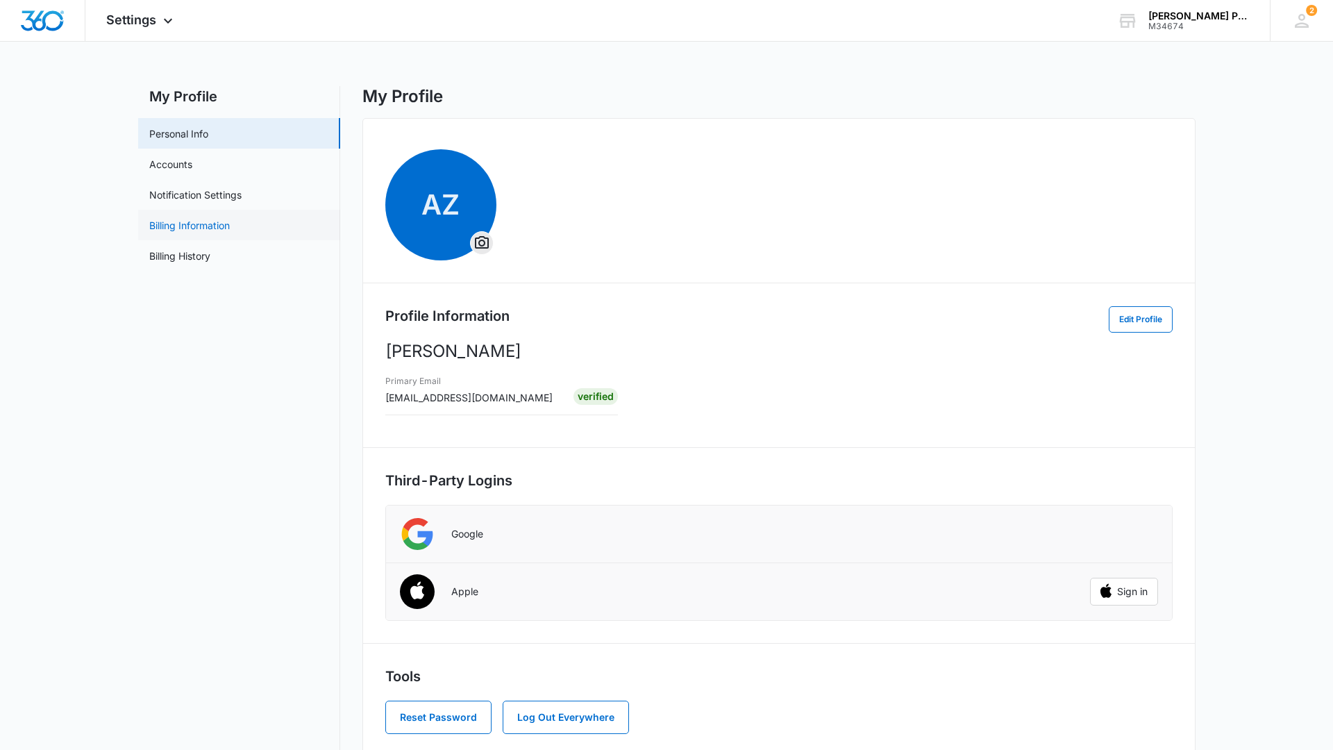
click at [230, 220] on link "Billing Information" at bounding box center [189, 225] width 81 height 15
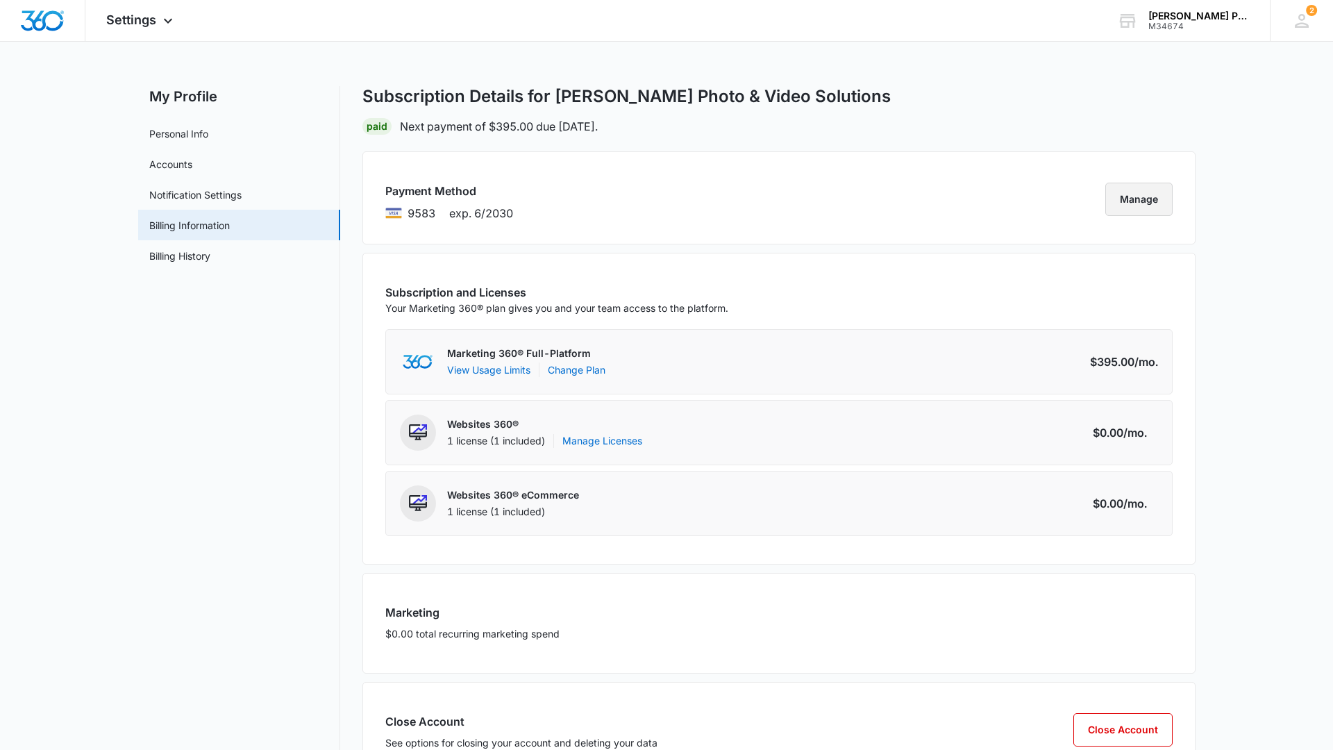
click at [1146, 190] on button "Manage" at bounding box center [1138, 199] width 67 height 33
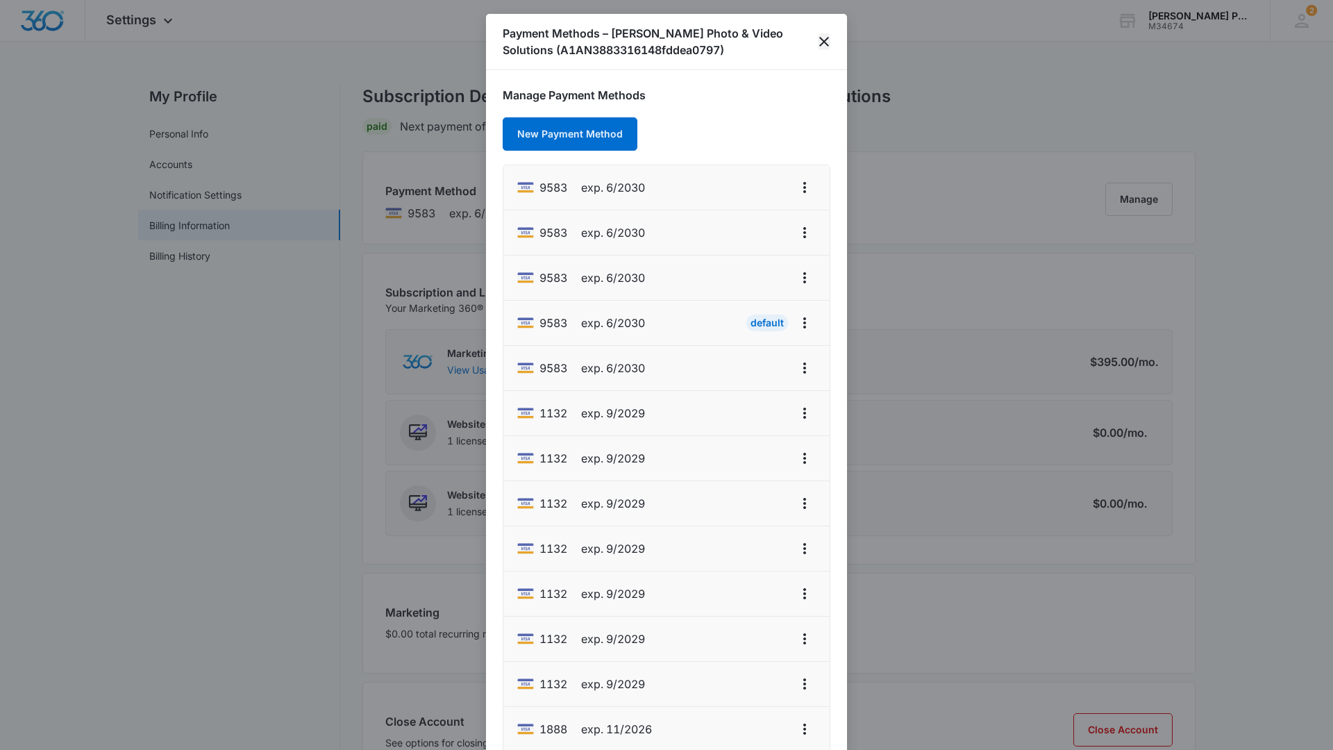
click at [825, 39] on icon "close" at bounding box center [824, 41] width 17 height 17
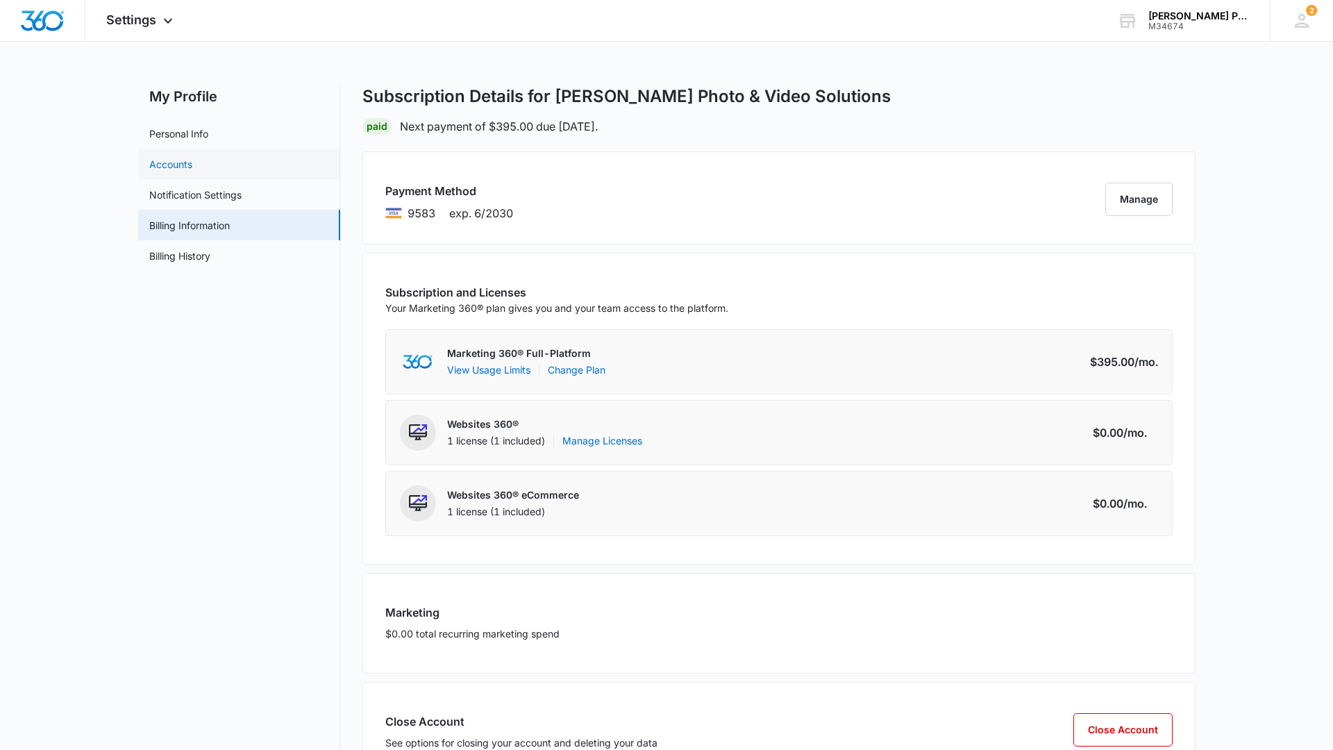
click at [192, 169] on link "Accounts" at bounding box center [170, 164] width 43 height 15
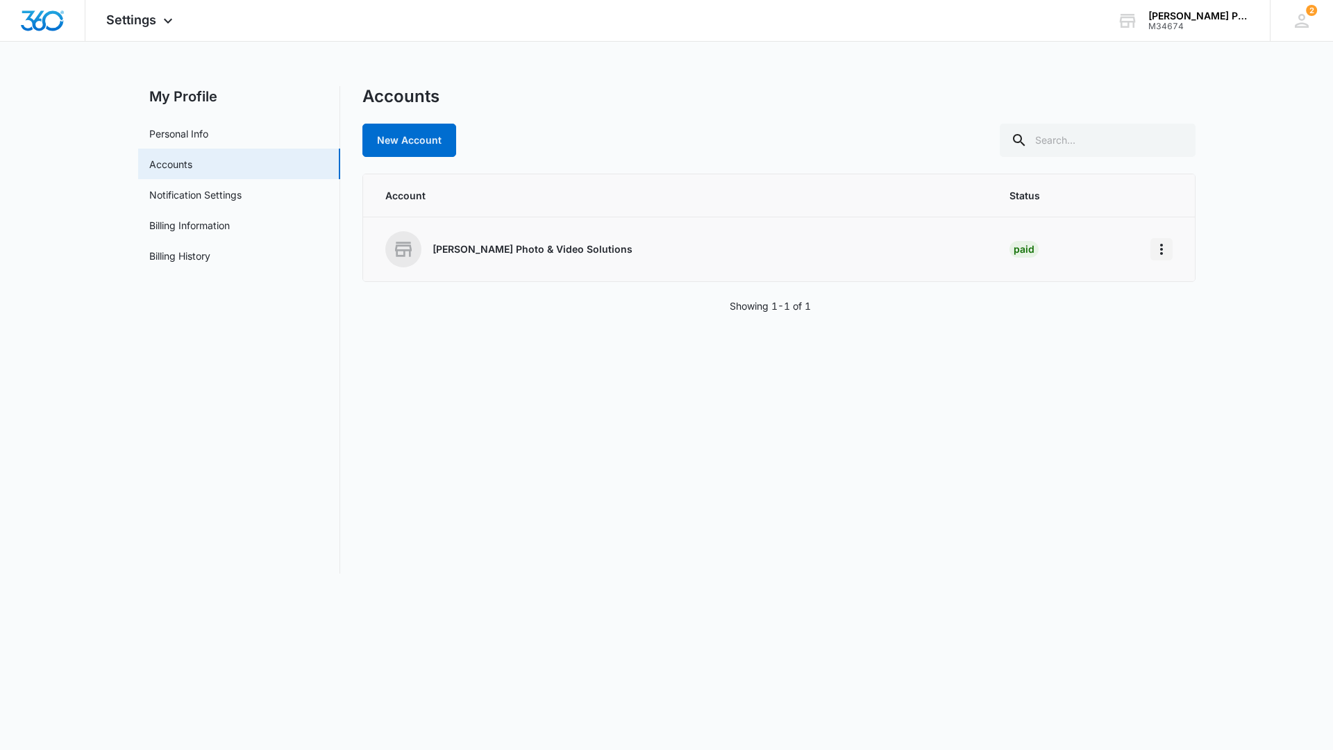
click at [1164, 256] on icon "Home" at bounding box center [1161, 249] width 17 height 17
click at [1193, 287] on div "Go to Dashboard" at bounding box center [1206, 288] width 77 height 10
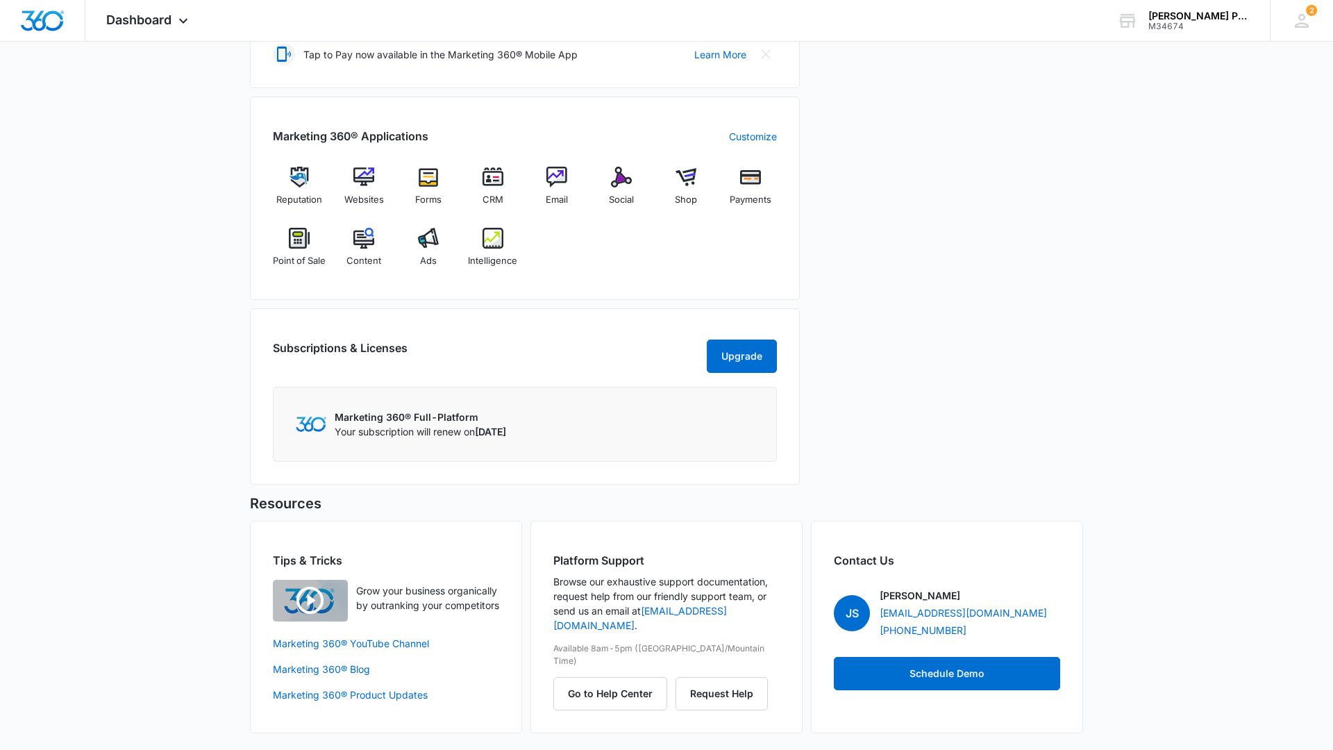
scroll to position [542, 0]
click at [748, 353] on button "Upgrade" at bounding box center [742, 356] width 70 height 33
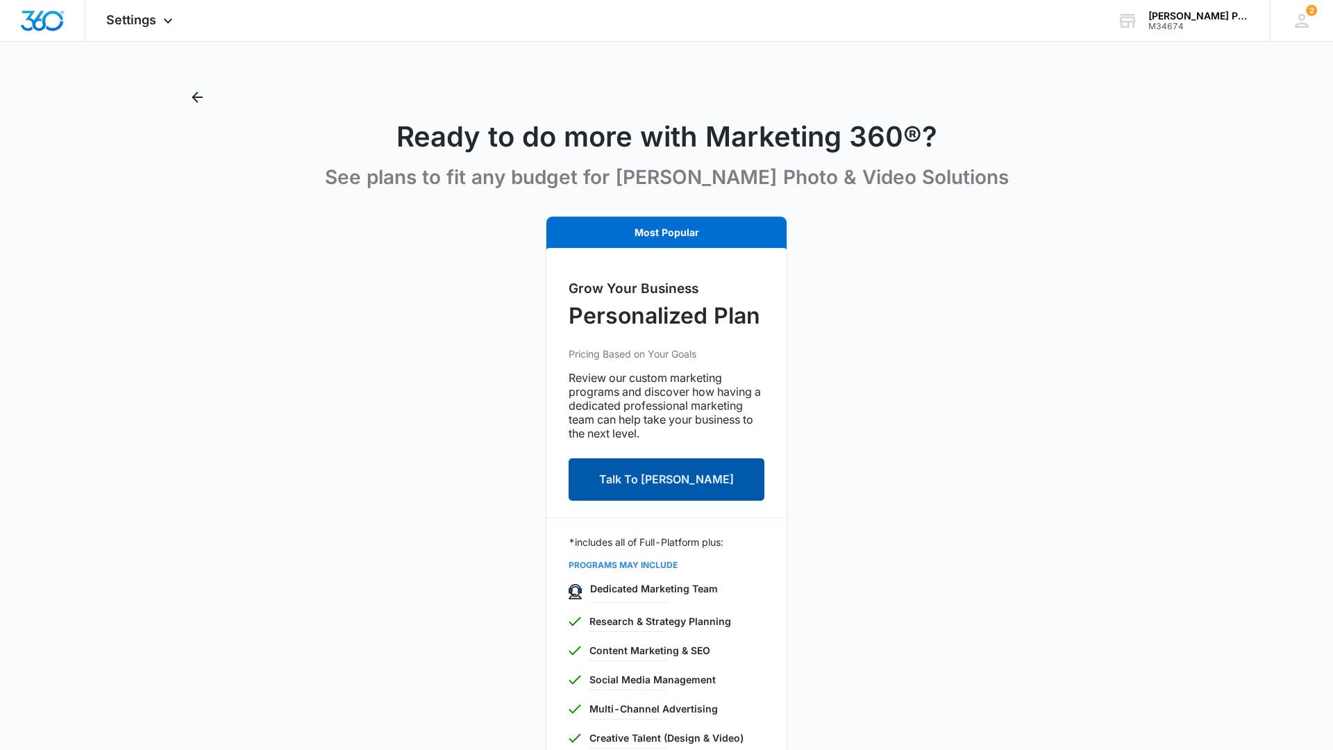
click at [605, 473] on button "Talk To [PERSON_NAME]" at bounding box center [667, 479] width 196 height 42
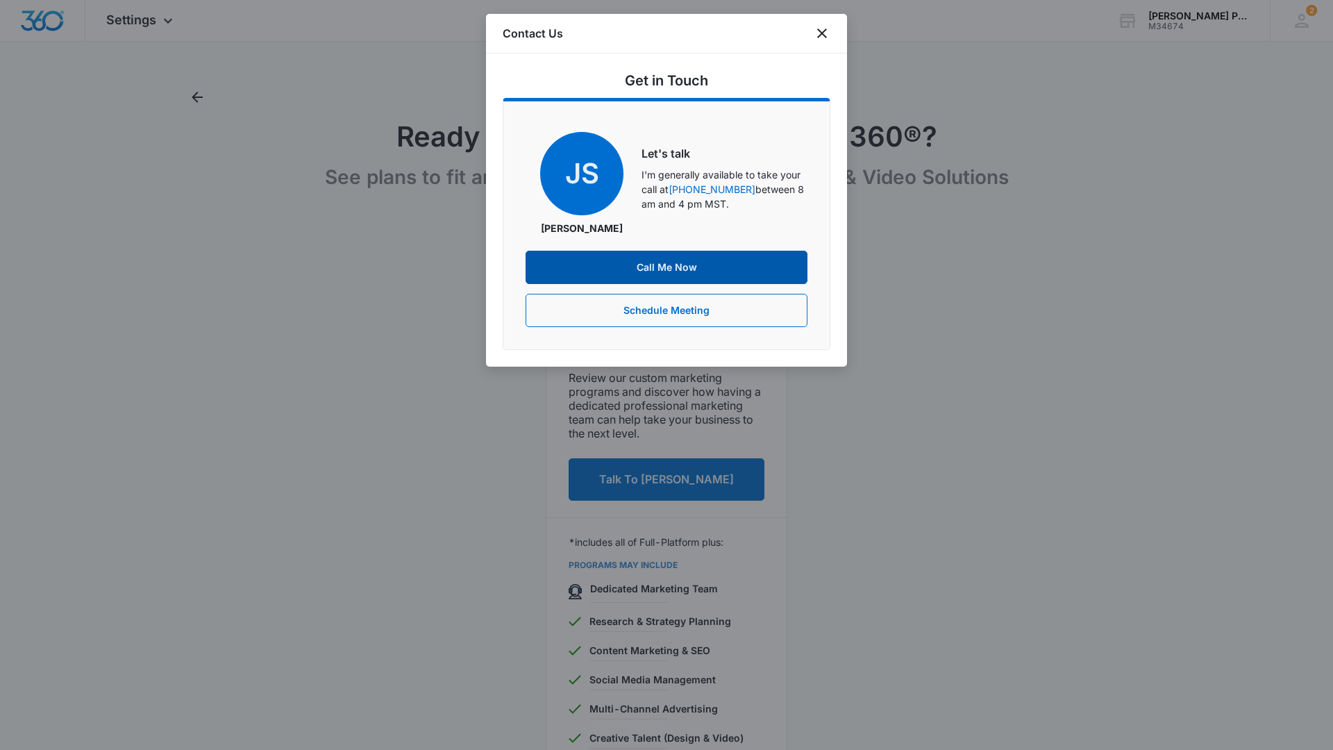
click at [636, 265] on button "Call Me Now" at bounding box center [667, 267] width 282 height 33
click at [821, 36] on icon "close" at bounding box center [822, 33] width 17 height 17
